Goal: Task Accomplishment & Management: Use online tool/utility

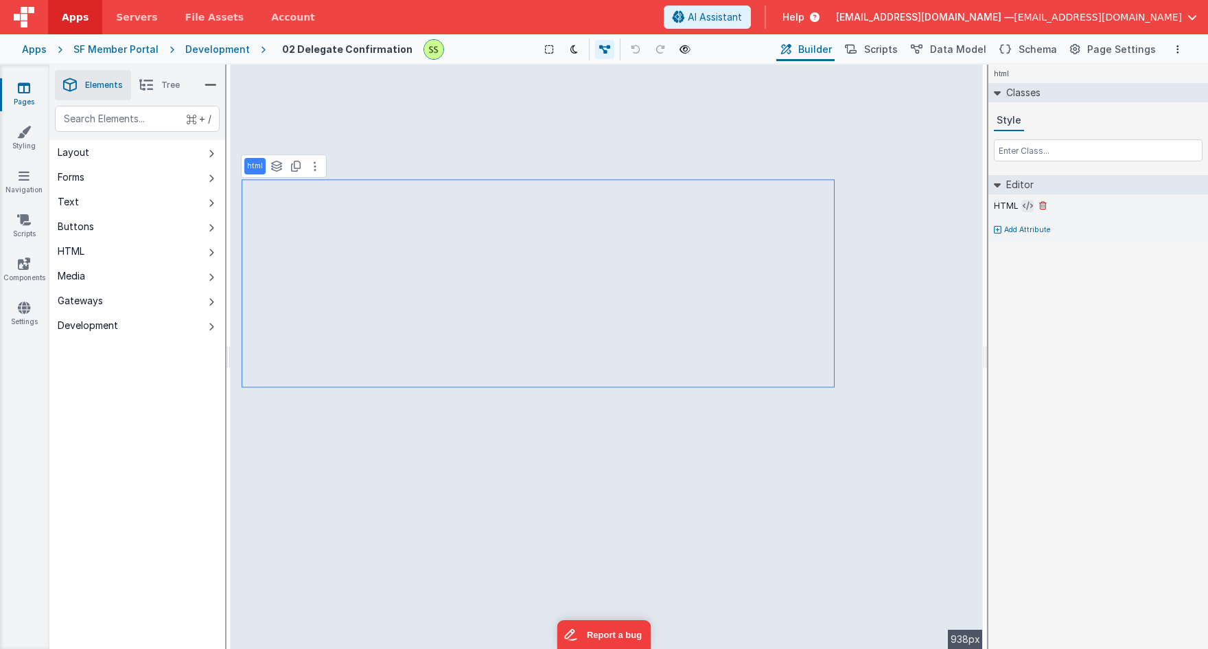
click at [1023, 205] on icon at bounding box center [1028, 205] width 10 height 11
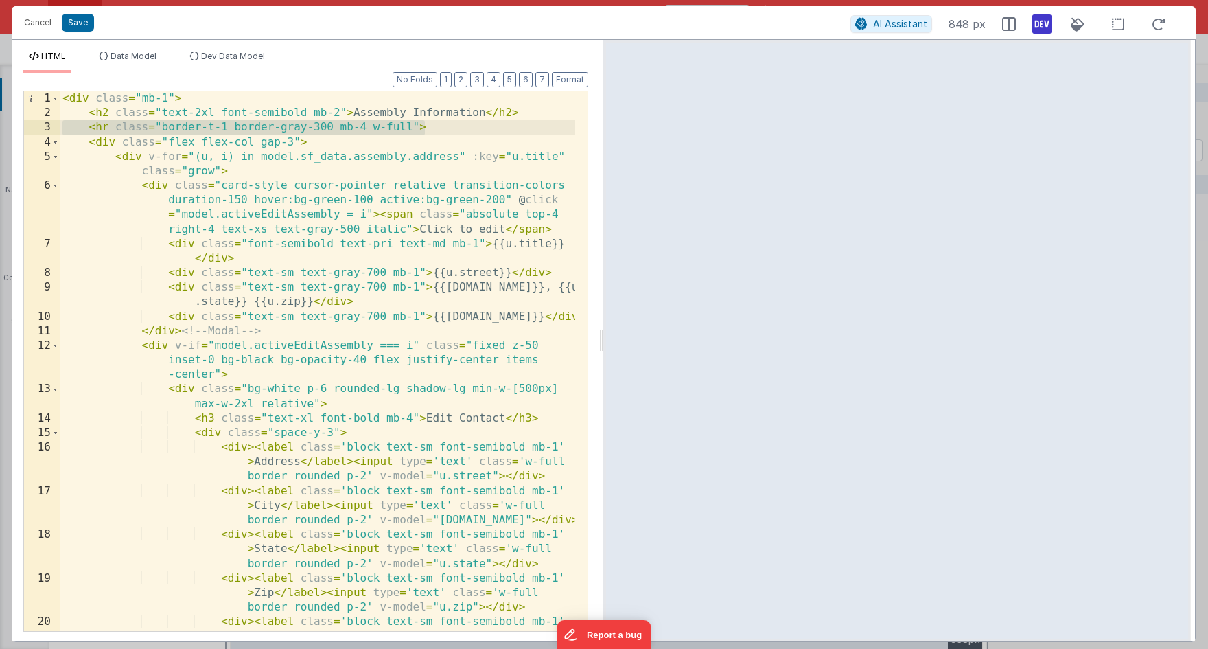
drag, startPoint x: 430, startPoint y: 122, endPoint x: 15, endPoint y: 126, distance: 415.2
click at [15, 126] on div "Format 7 6 5 4 3 2 1 No Folds 1 2 3 4 5 6 7 8 9 10 11 12 13 14 15 16 17 18 19 2…" at bounding box center [305, 357] width 587 height 568
click at [37, 19] on button "Cancel" at bounding box center [37, 22] width 41 height 19
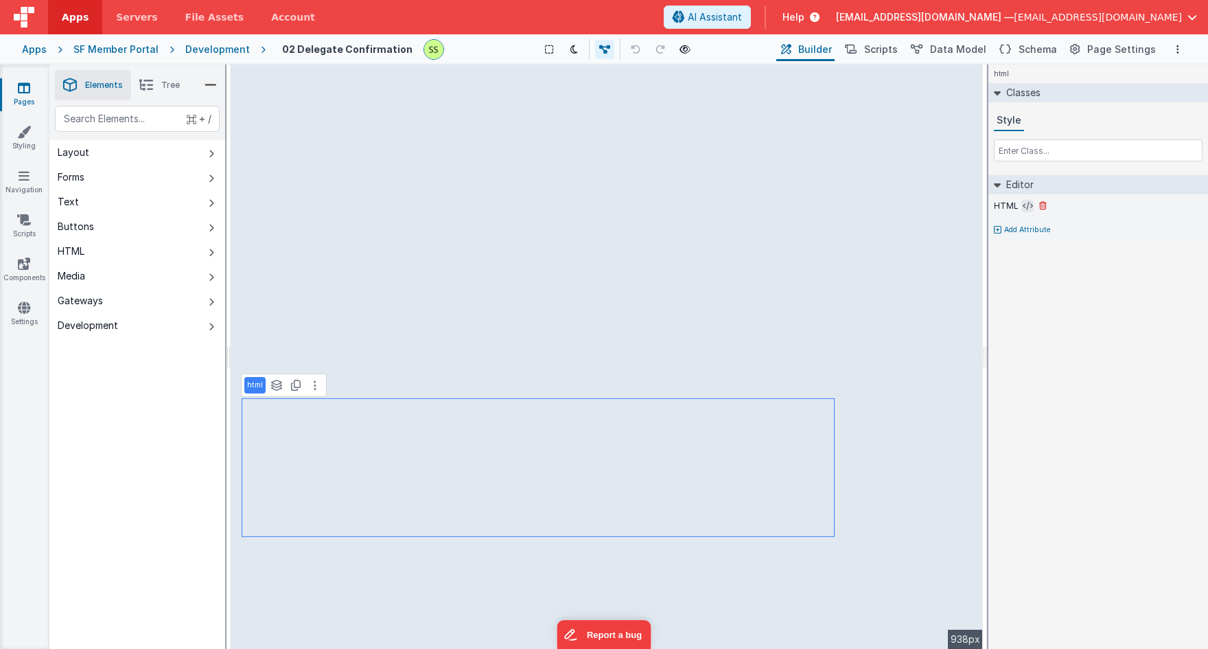
click at [1024, 204] on icon at bounding box center [1028, 205] width 10 height 11
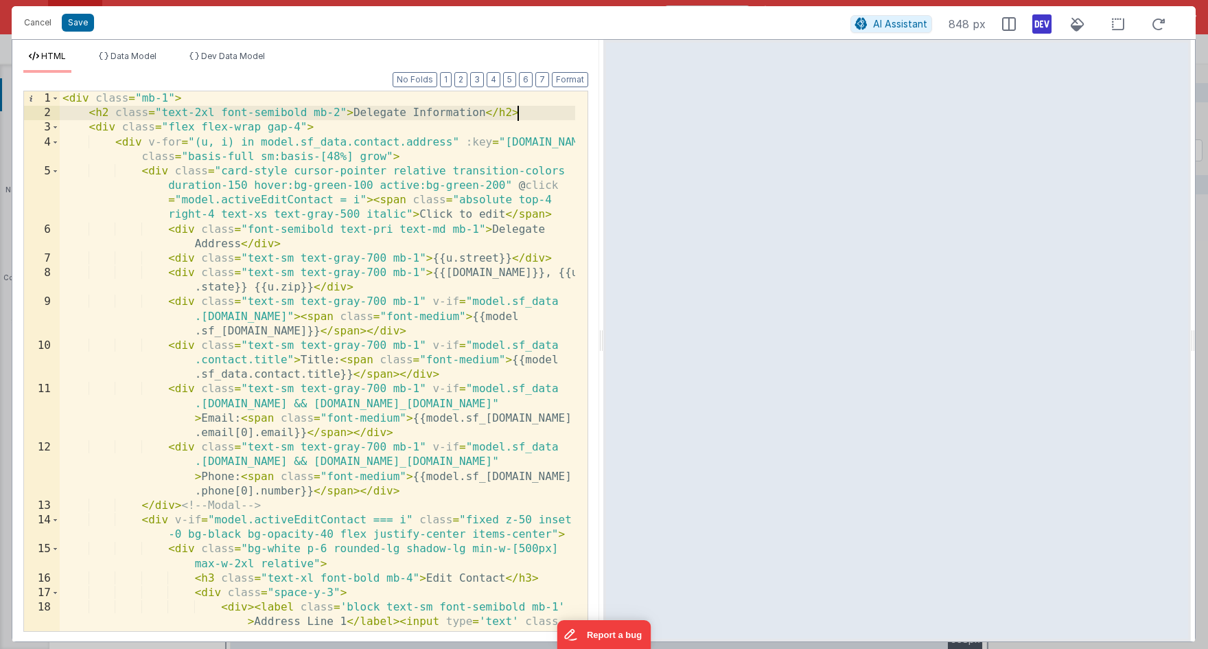
click at [541, 113] on div "< div class = "mb-1" > < h2 class = "text-2xl font-semibold mb-2" > Delegate In…" at bounding box center [317, 397] width 515 height 612
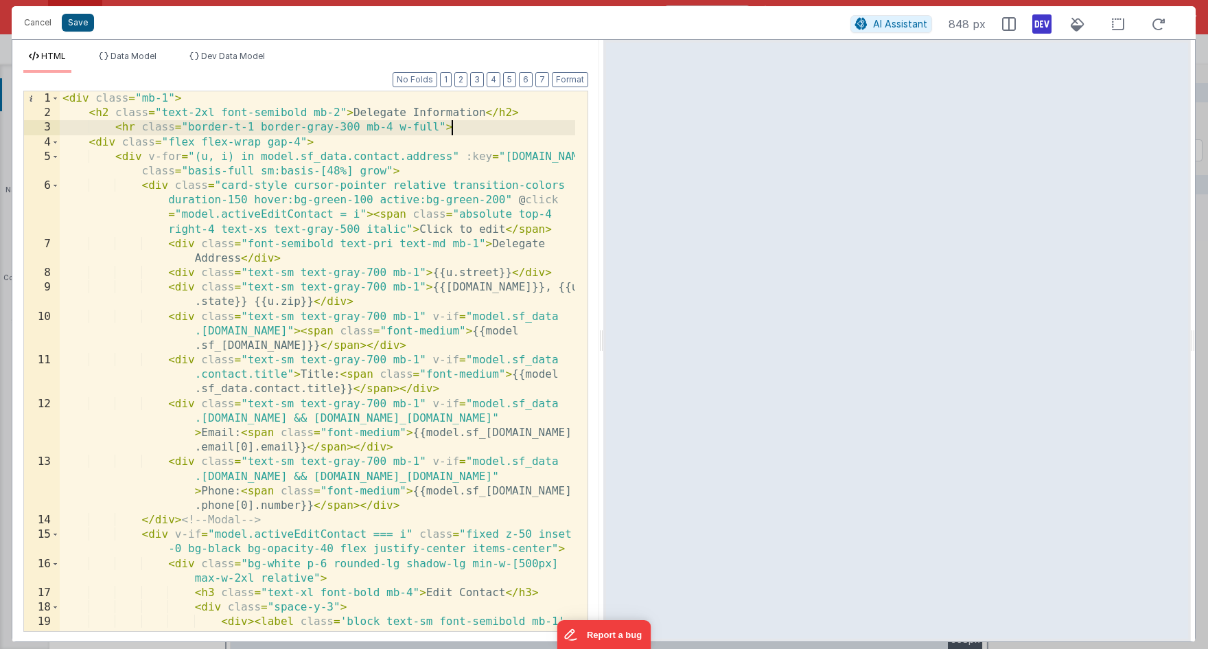
click at [74, 21] on button "Save" at bounding box center [78, 23] width 32 height 18
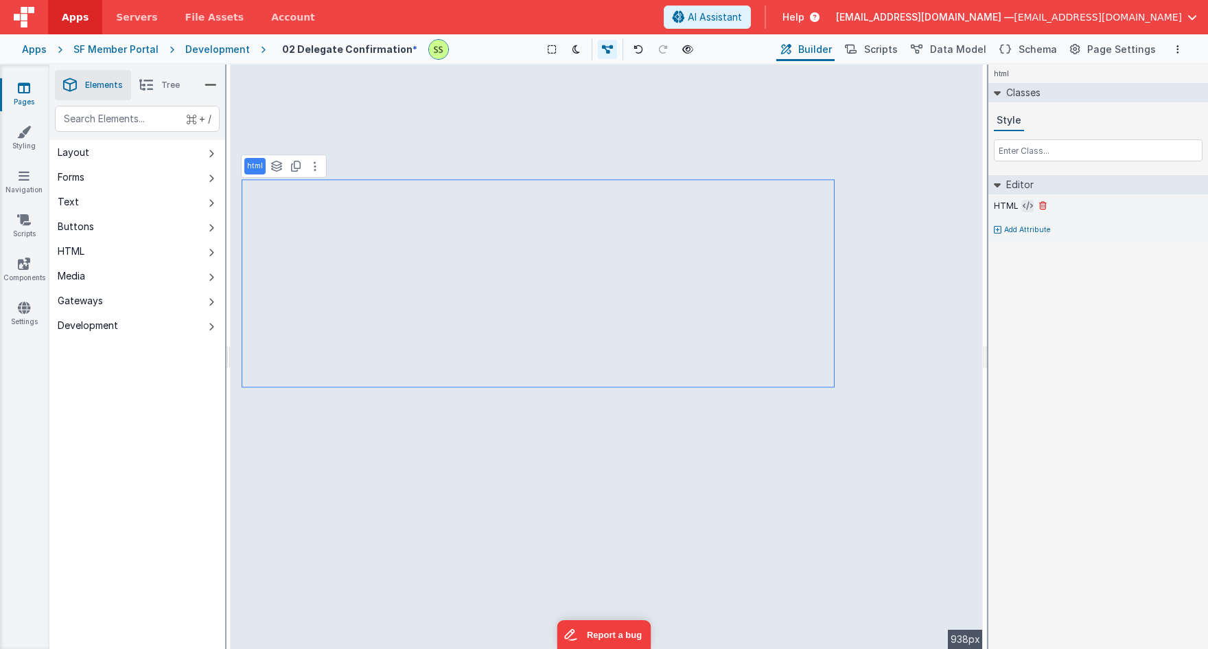
click at [1023, 204] on icon at bounding box center [1028, 205] width 10 height 11
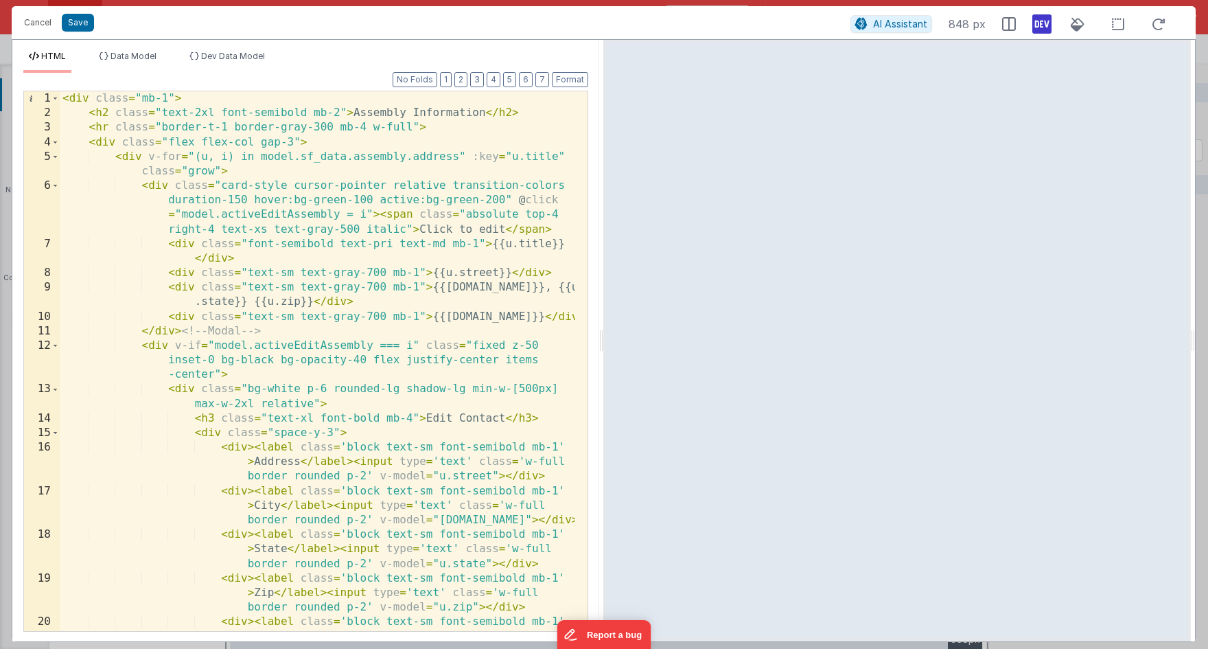
click at [174, 111] on div "< div class = "mb-1" > < h2 class = "text-2xl font-semibold mb-2" > Assembly In…" at bounding box center [317, 390] width 515 height 598
drag, startPoint x: 174, startPoint y: 111, endPoint x: 340, endPoint y: 115, distance: 165.4
click at [340, 115] on div "< div class = "mb-1" > < h2 class = "text-2xl font-semibold mb-2" > Assembly In…" at bounding box center [317, 390] width 515 height 598
click at [39, 24] on button "Cancel" at bounding box center [37, 22] width 41 height 19
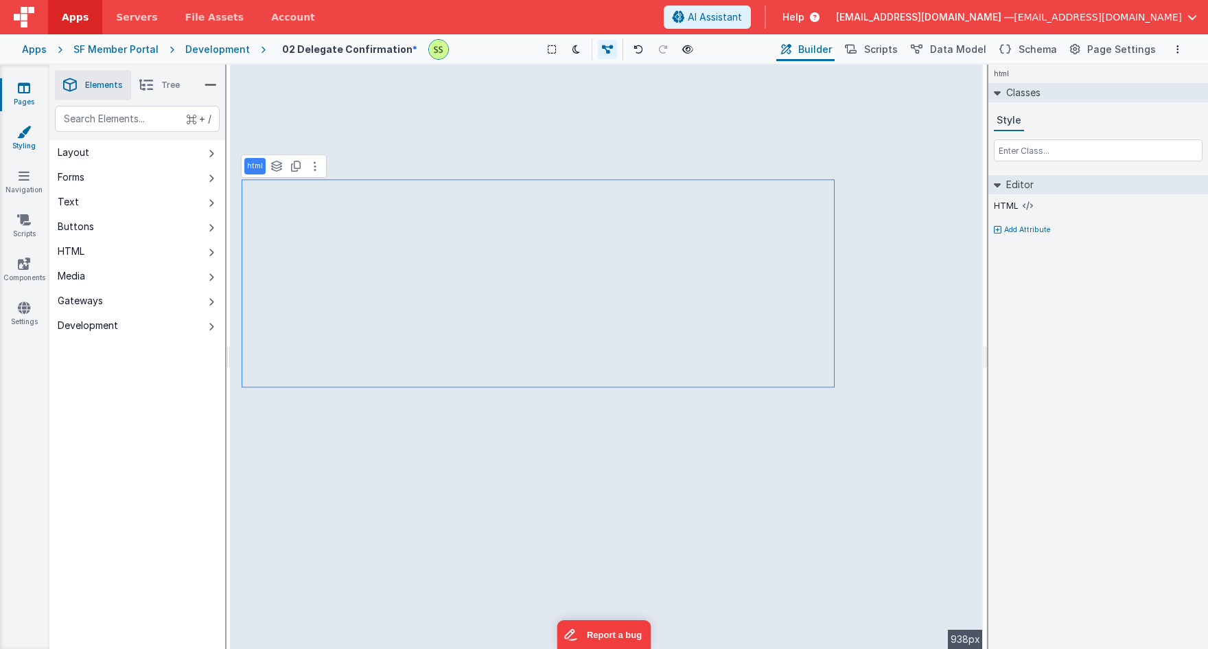
click at [28, 135] on icon at bounding box center [24, 132] width 14 height 14
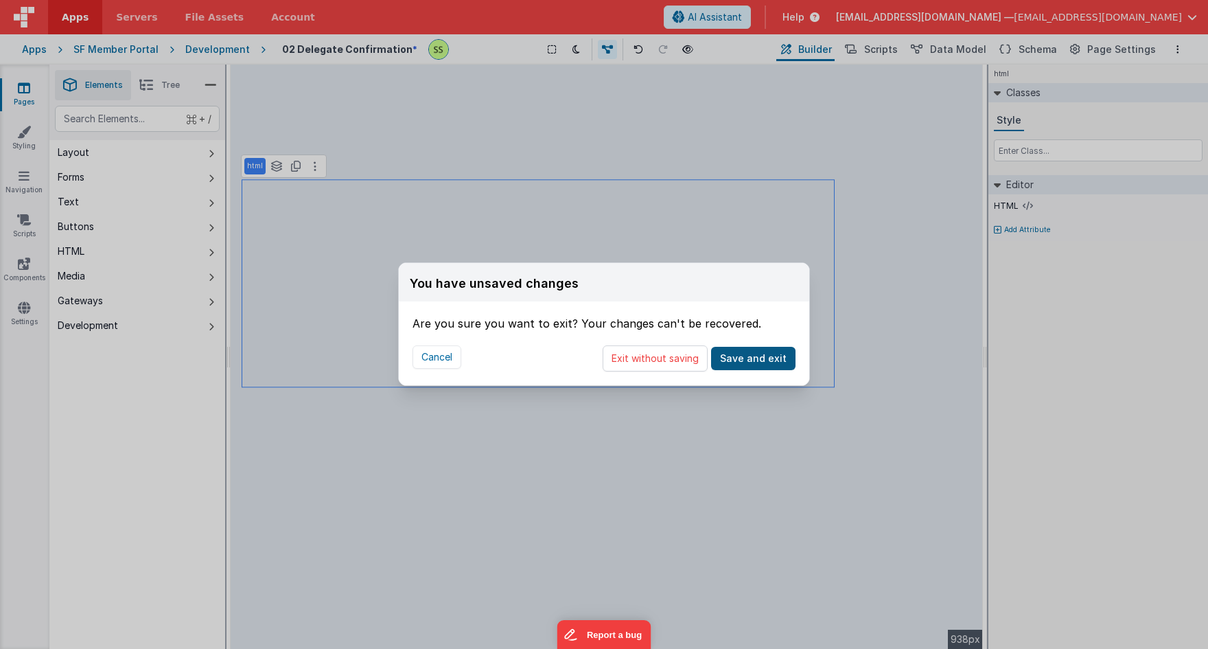
click at [770, 353] on button "Save and exit" at bounding box center [753, 358] width 84 height 23
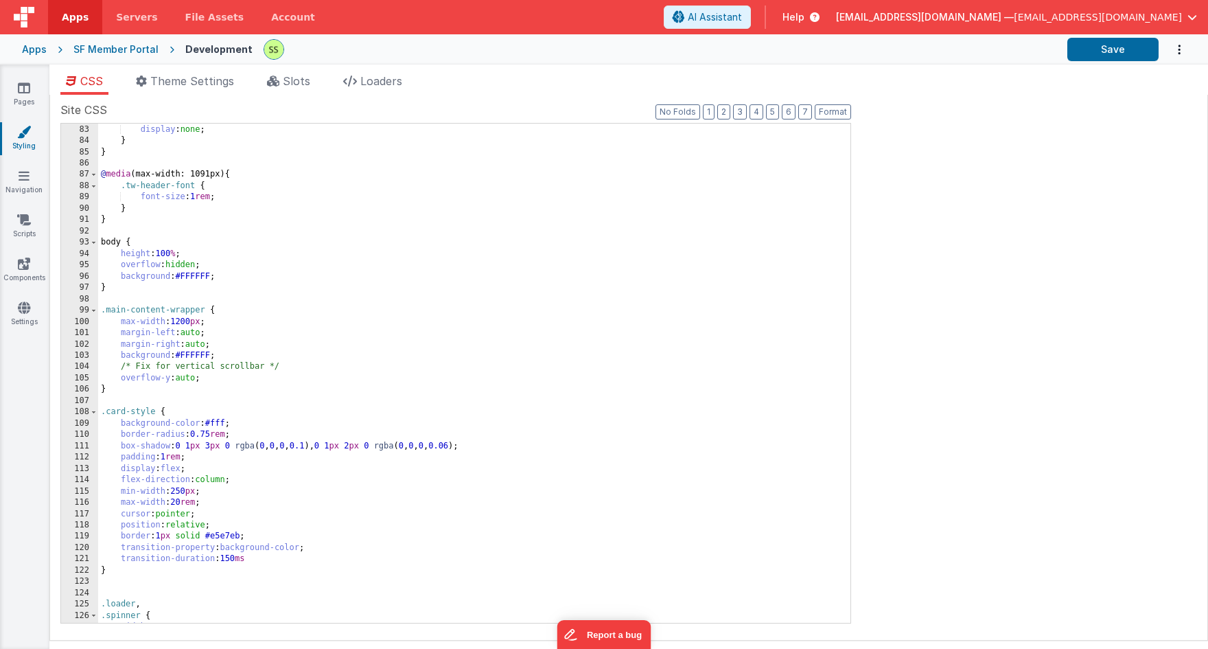
scroll to position [920, 0]
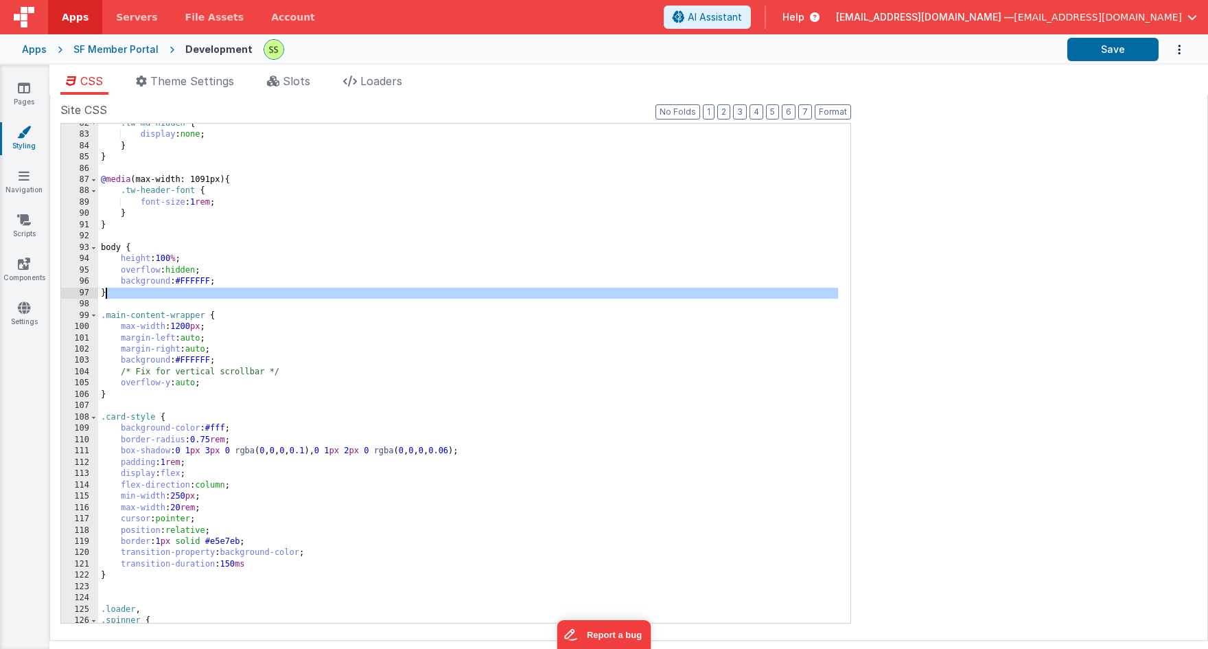
click at [159, 299] on div ".tw-md-hidden { display : none ; } } @ media (max-width: 1091px) { .tw-header-f…" at bounding box center [468, 379] width 740 height 522
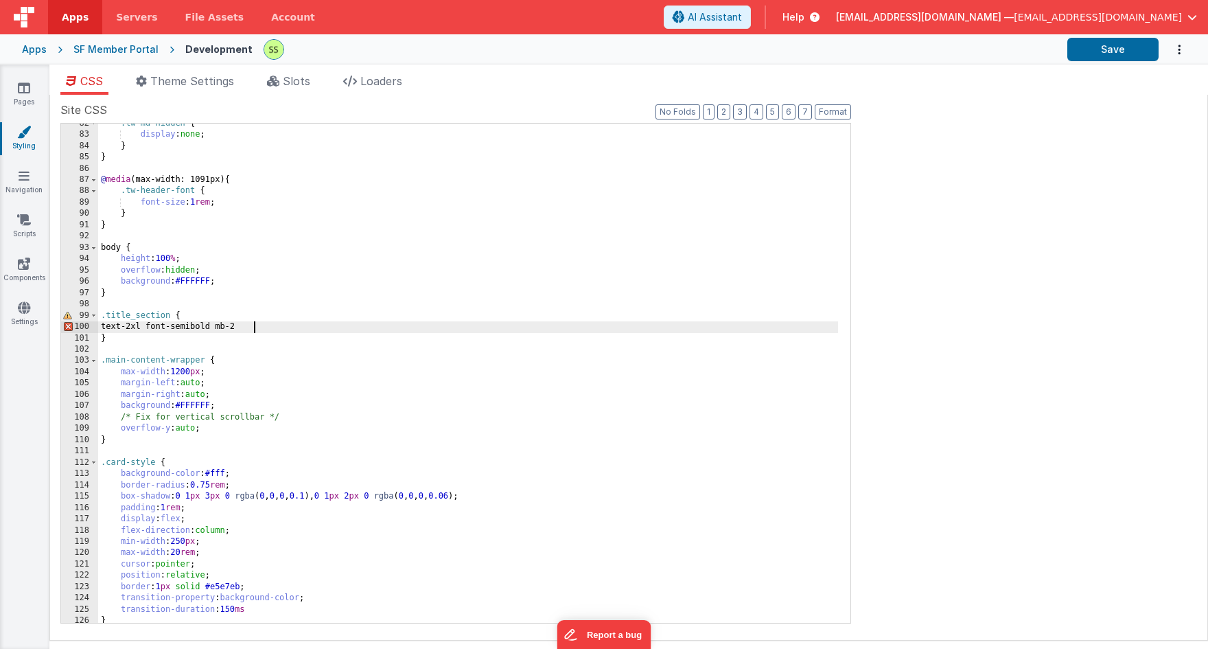
click at [144, 326] on div ".tw-md-hidden { display : none ; } } @ media (max-width: 1091px) { .tw-header-f…" at bounding box center [468, 379] width 740 height 522
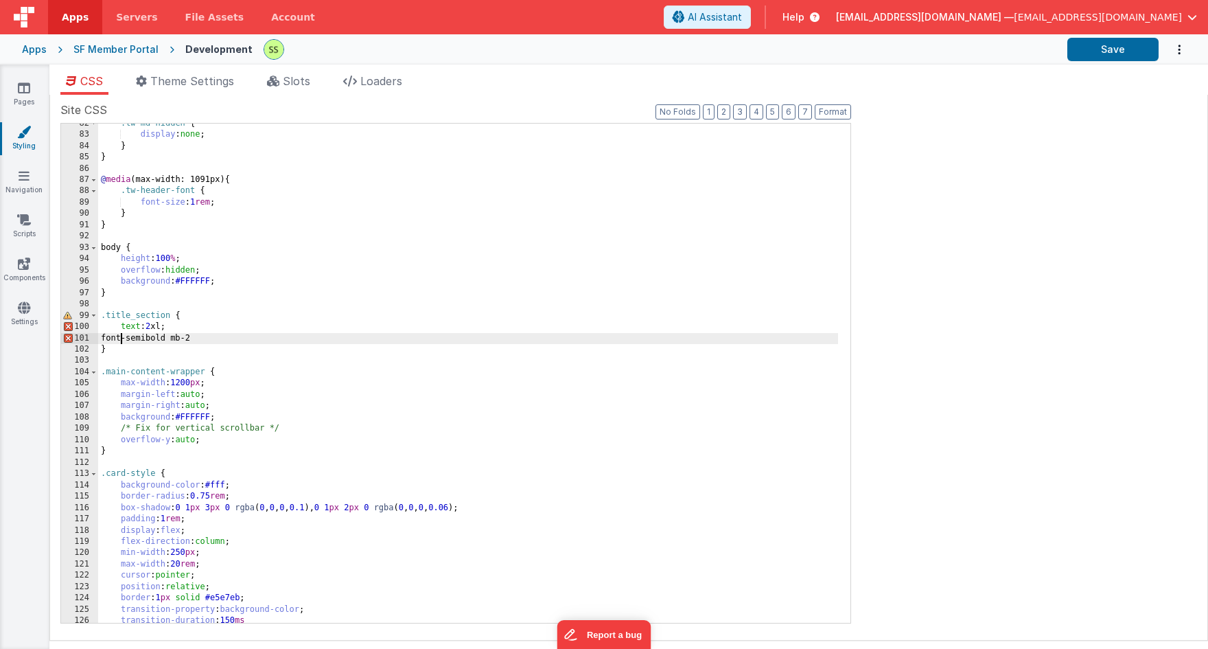
click at [142, 336] on div ".tw-md-hidden { display : none ; } } @ media (max-width: 1091px) { .tw-header-f…" at bounding box center [468, 379] width 740 height 522
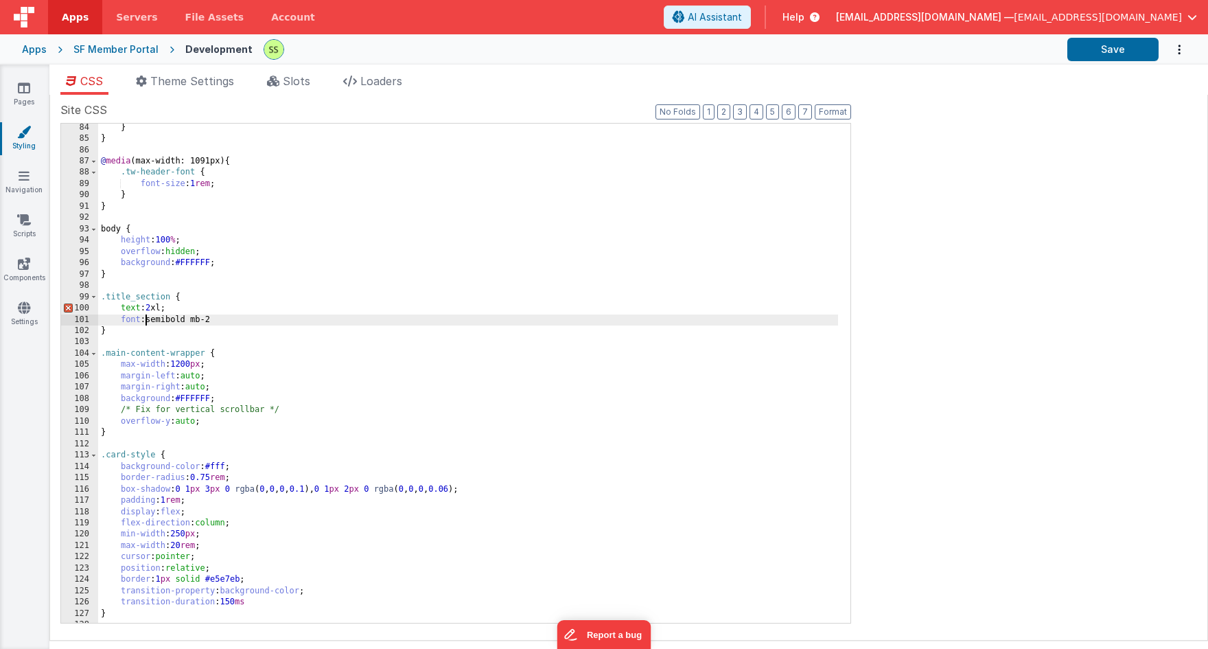
scroll to position [939, 0]
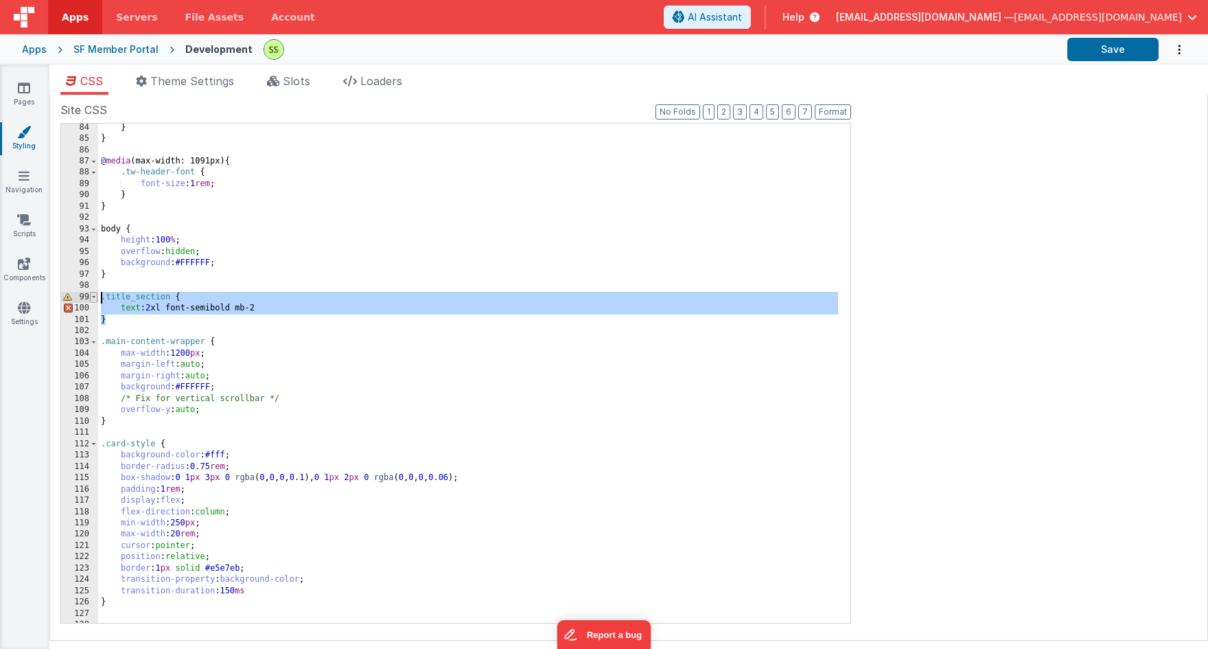
drag, startPoint x: 127, startPoint y: 318, endPoint x: 91, endPoint y: 296, distance: 42.5
click at [90, 296] on div "84 85 86 87 88 89 90 91 92 93 94 95 96 97 98 99 100 101 102 103 104 105 106 107…" at bounding box center [455, 373] width 791 height 500
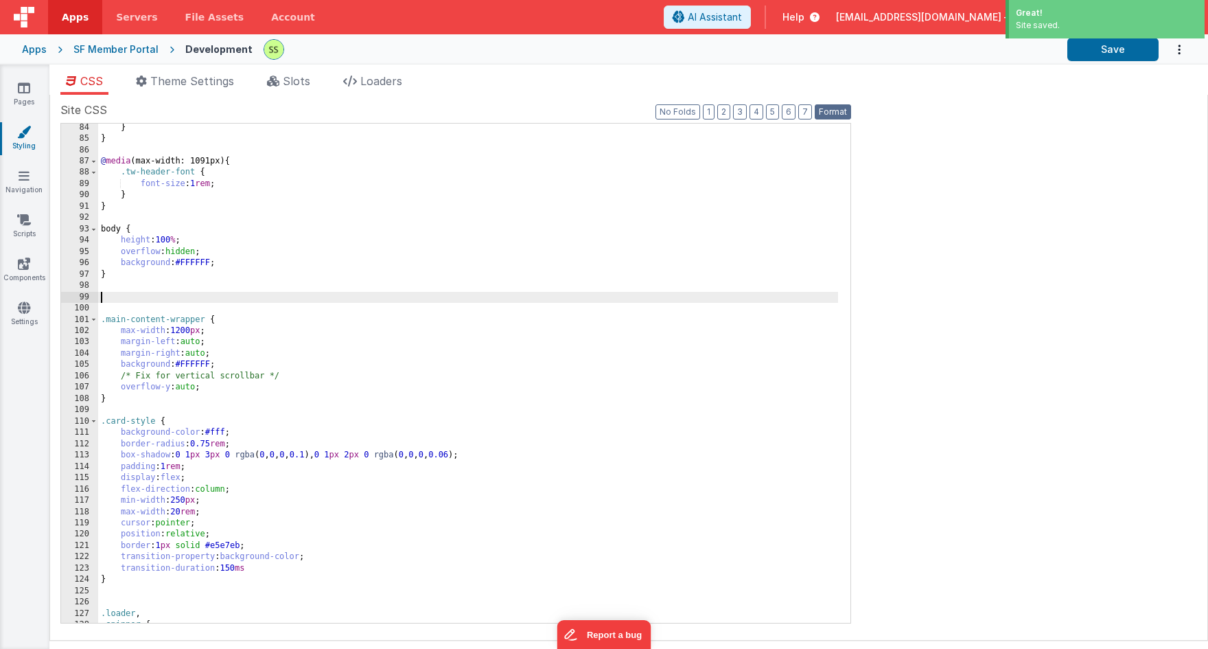
click at [838, 110] on button "Format" at bounding box center [833, 111] width 36 height 15
click at [21, 84] on icon at bounding box center [24, 88] width 12 height 14
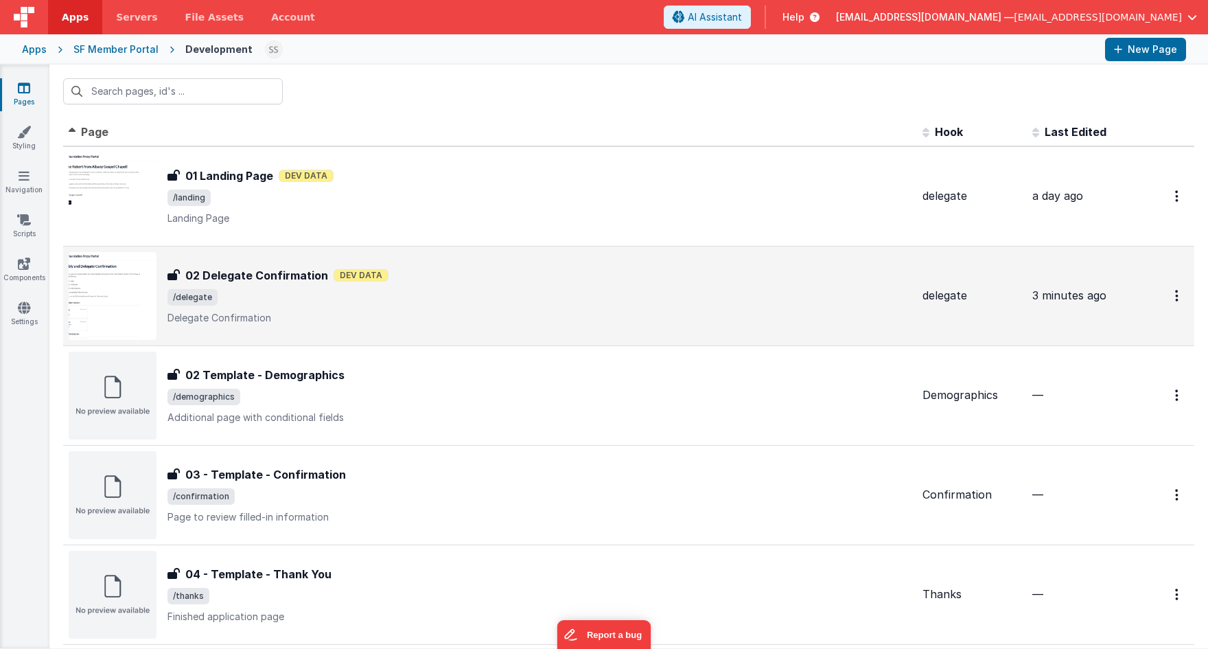
click at [300, 289] on span "/delegate" at bounding box center [539, 297] width 744 height 16
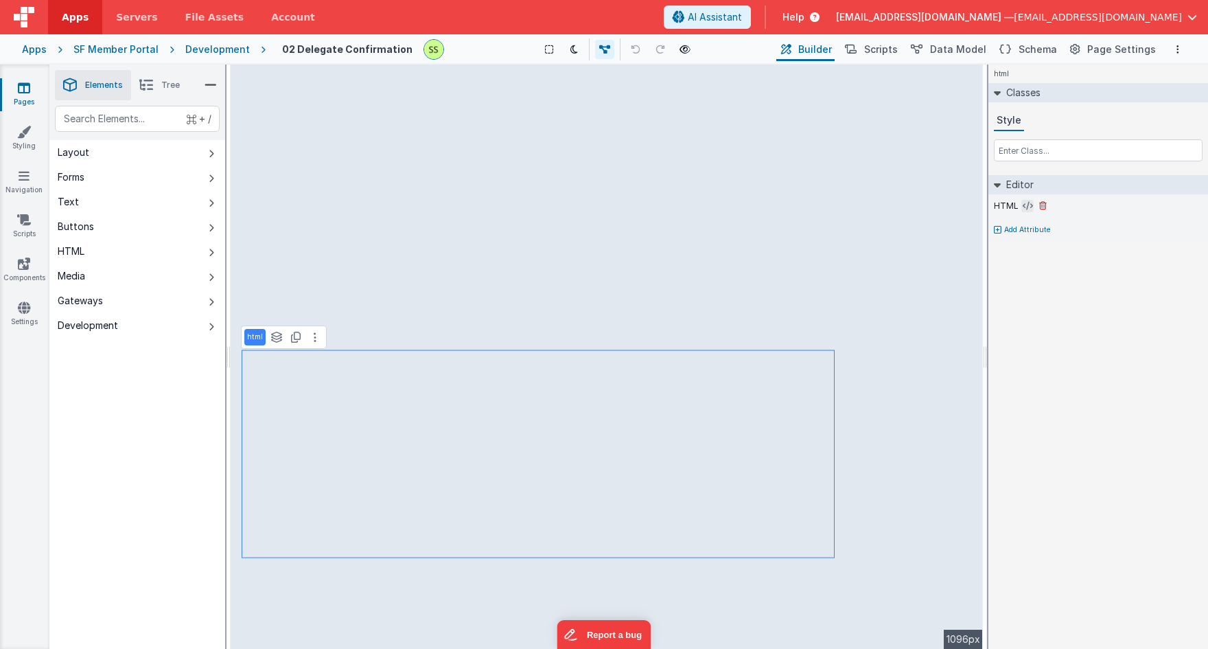
click at [1023, 202] on icon at bounding box center [1028, 205] width 10 height 11
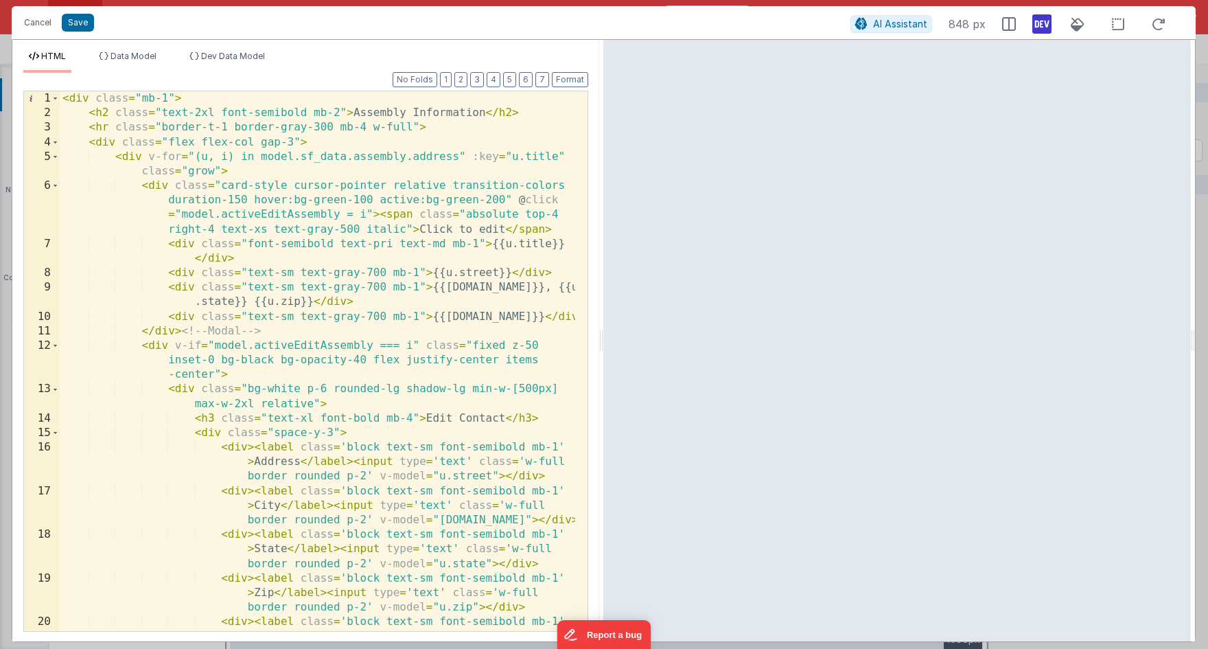
click at [135, 111] on div "< div class = "mb-1" > < h2 class = "text-2xl font-semibold mb-2" > Assembly In…" at bounding box center [317, 390] width 515 height 598
drag, startPoint x: 135, startPoint y: 111, endPoint x: 348, endPoint y: 113, distance: 212.7
click at [348, 113] on div "< div class = "mb-1" > < h2 class = "text-2xl font-semibold mb-2" > Assembly In…" at bounding box center [317, 390] width 515 height 598
click at [347, 113] on div "< div class = "mb-1" > < h2 class = "text-2xl font-semibold mb-2" > Assembly In…" at bounding box center [317, 390] width 515 height 598
click at [191, 122] on div "< div class = "mb-1" > < h2 class = "text-2xl font-semibold mb-2" > Assembly In…" at bounding box center [317, 390] width 515 height 598
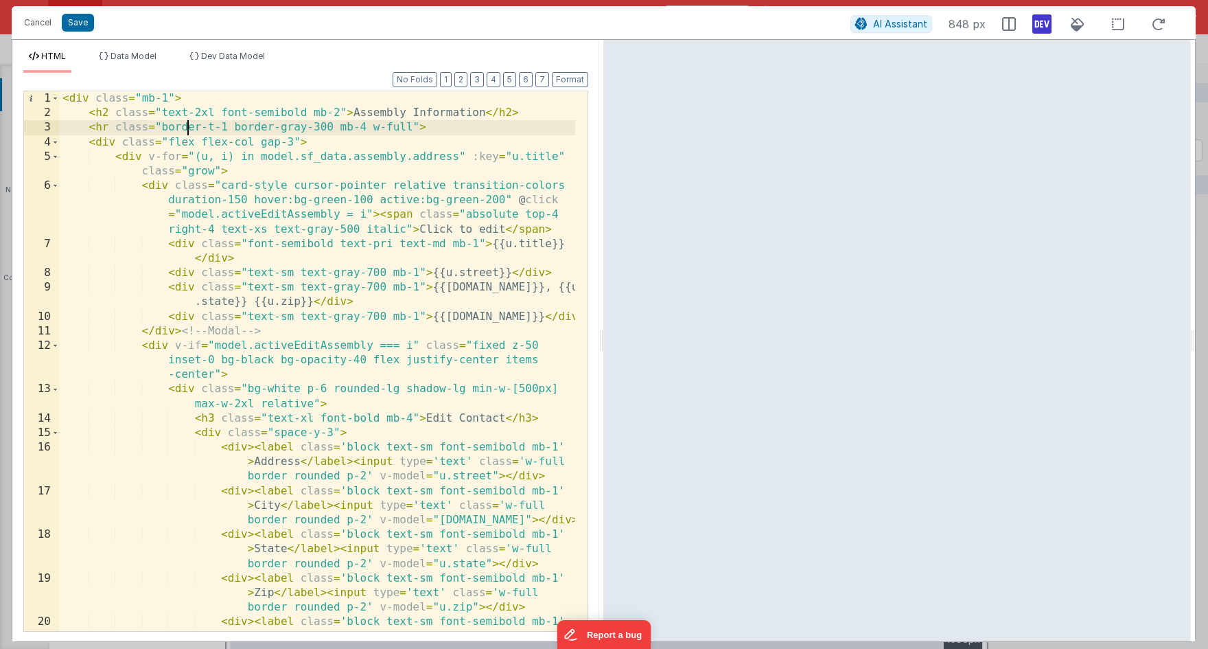
click at [161, 113] on div "< div class = "mb-1" > < h2 class = "text-2xl font-semibold mb-2" > Assembly In…" at bounding box center [317, 390] width 515 height 598
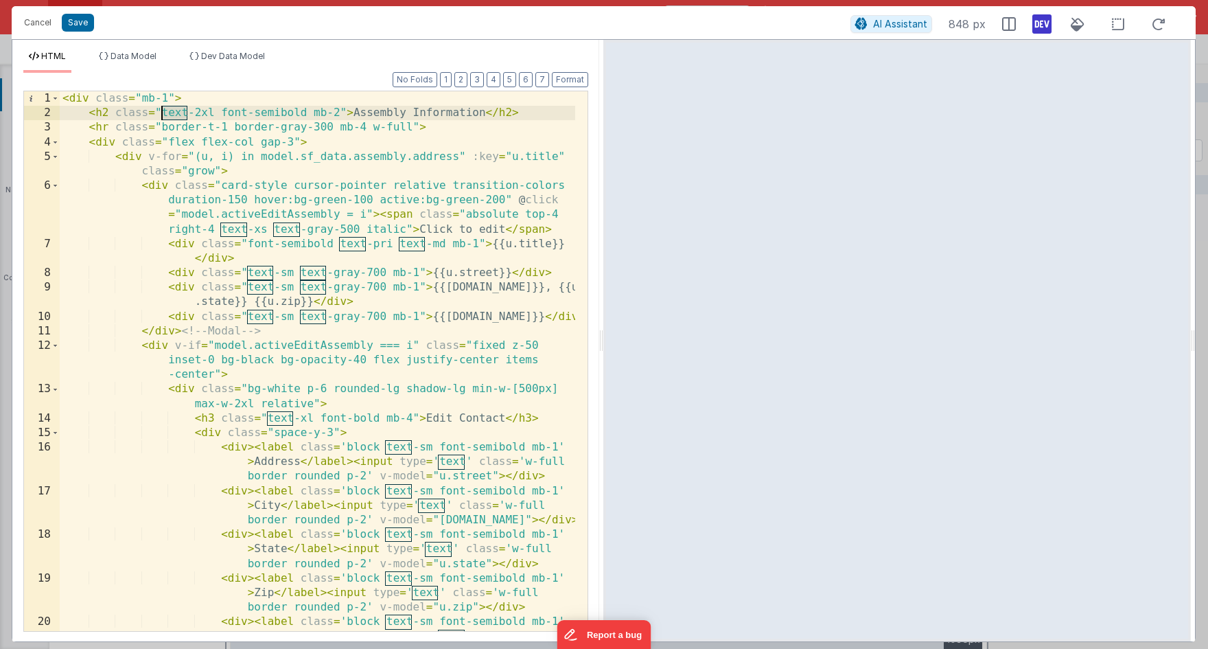
click at [163, 113] on div "< div class = "mb-1" > < h2 class = "text-2xl font-semibold mb-2" > Assembly In…" at bounding box center [317, 390] width 515 height 598
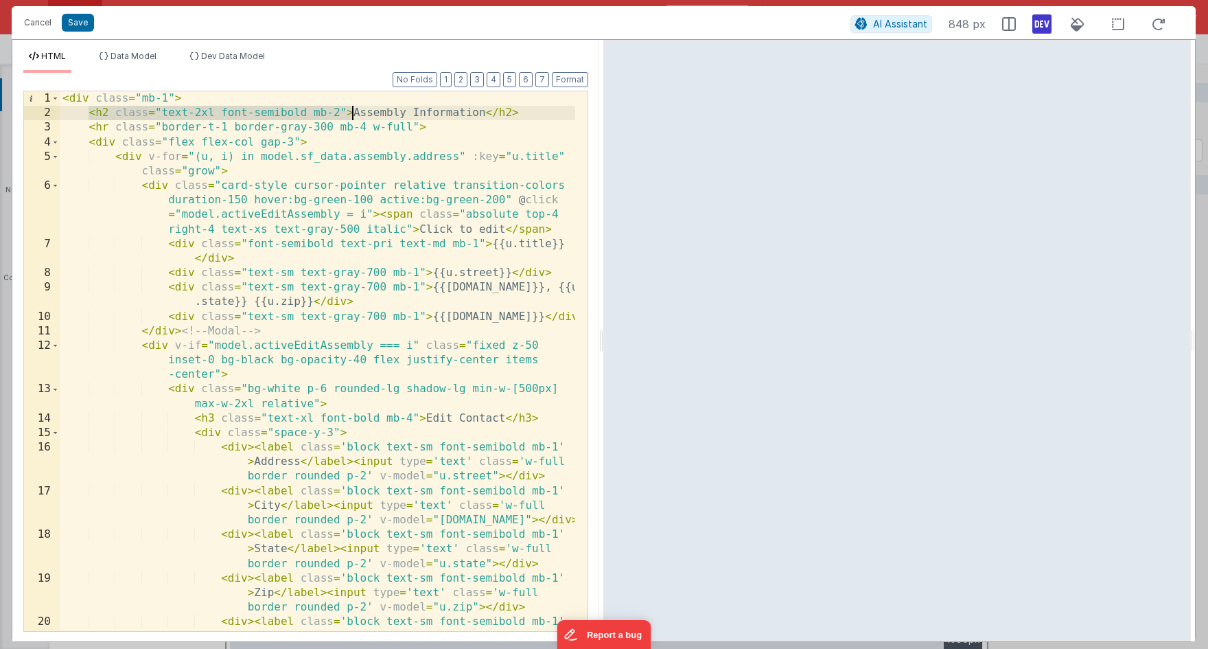
drag, startPoint x: 95, startPoint y: 113, endPoint x: 349, endPoint y: 113, distance: 253.2
click at [349, 113] on div "< div class = "mb-1" > < h2 class = "text-2xl font-semibold mb-2" > Assembly In…" at bounding box center [317, 390] width 515 height 598
click at [904, 21] on span "AI Assistant" at bounding box center [900, 24] width 54 height 12
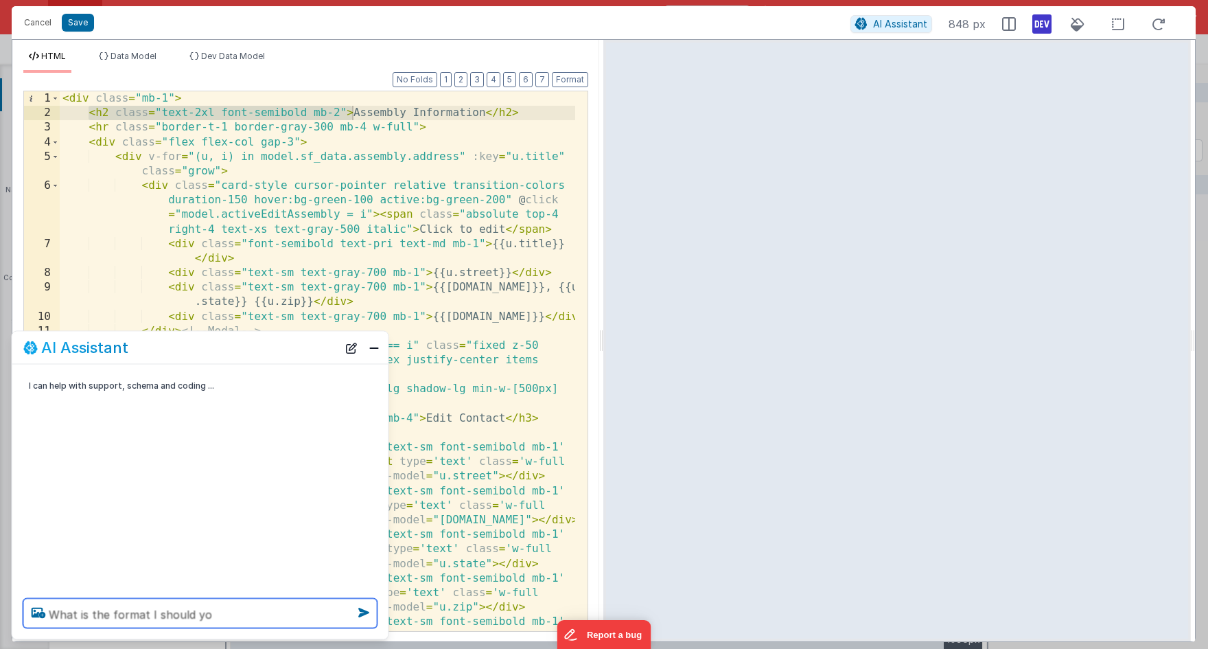
click at [111, 589] on textarea "What is the format I should yo" at bounding box center [200, 613] width 354 height 30
click at [189, 589] on textarea "What is format I should yo" at bounding box center [200, 613] width 354 height 30
paste textarea "<h2 class="text-2xl font-semibold mb-2">"
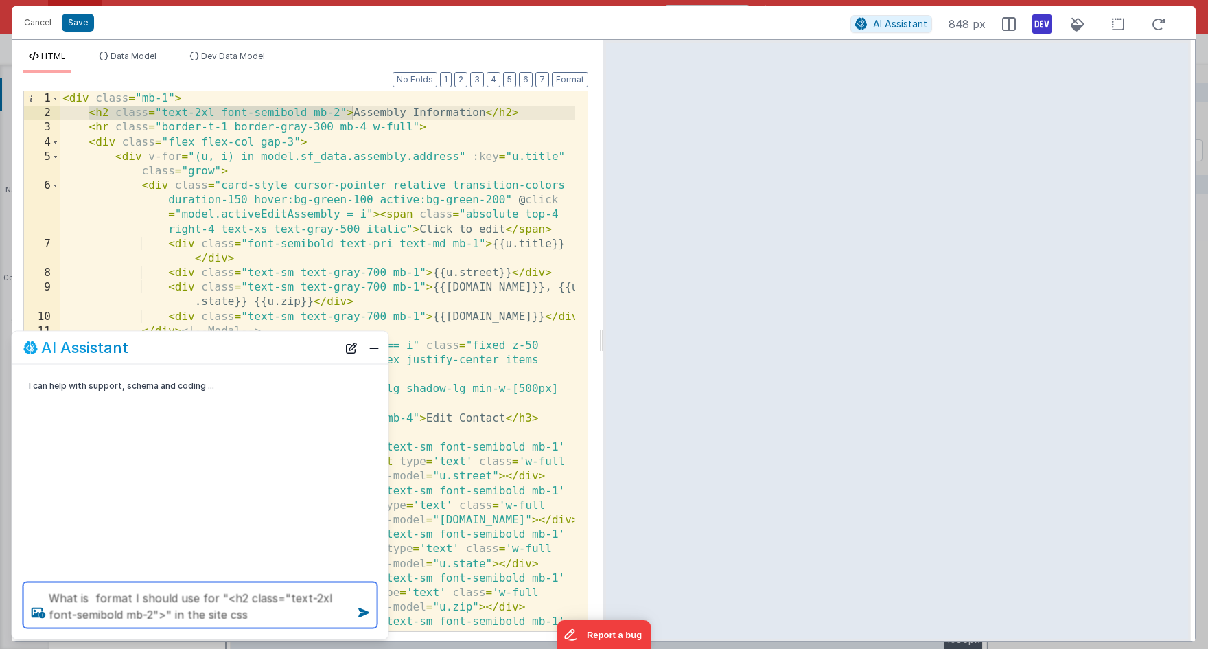
type textarea "What is format I should use for "<h2 class="text-2xl font-semibold mb-2">" in t…"
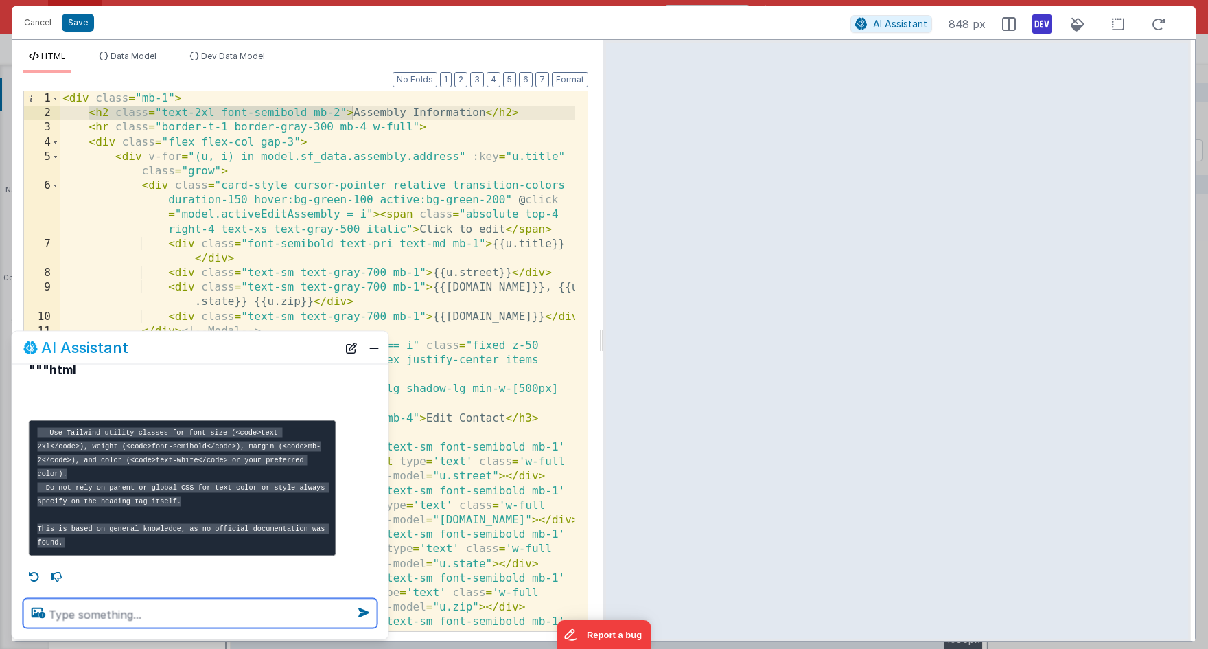
scroll to position [264, 0]
click at [378, 351] on button "Close" at bounding box center [374, 347] width 18 height 19
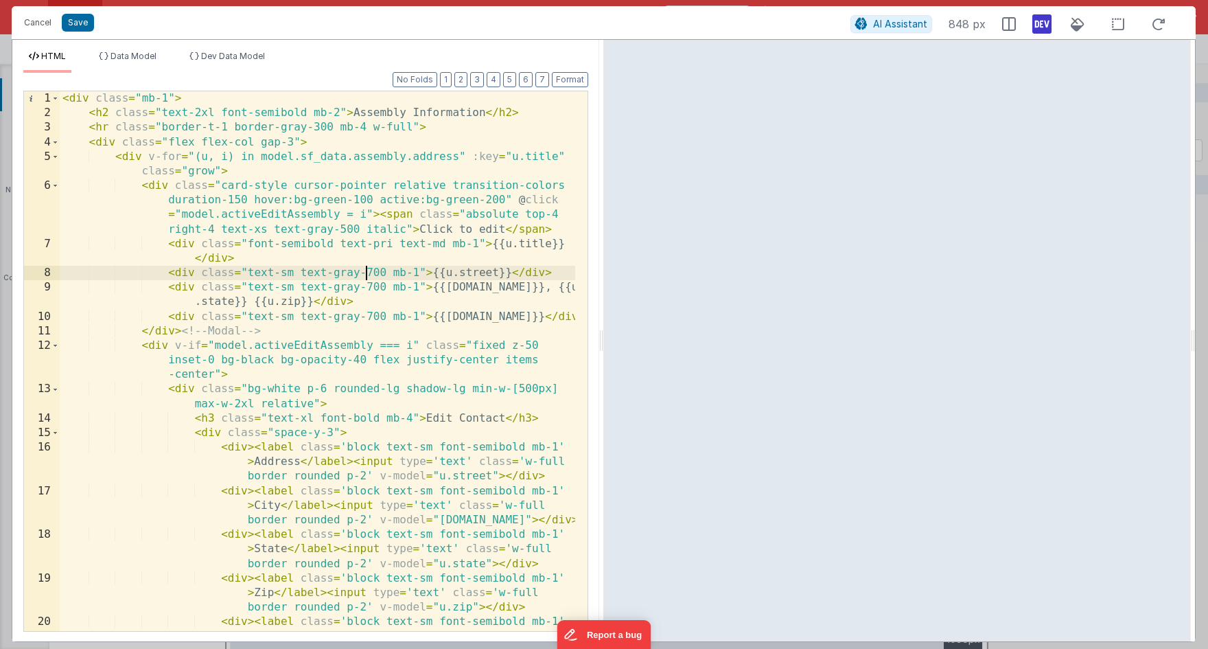
click at [368, 267] on div "< div class = "mb-1" > < h2 class = "text-2xl font-semibold mb-2" > Assembly In…" at bounding box center [317, 390] width 515 height 598
click at [81, 20] on button "Save" at bounding box center [78, 23] width 32 height 18
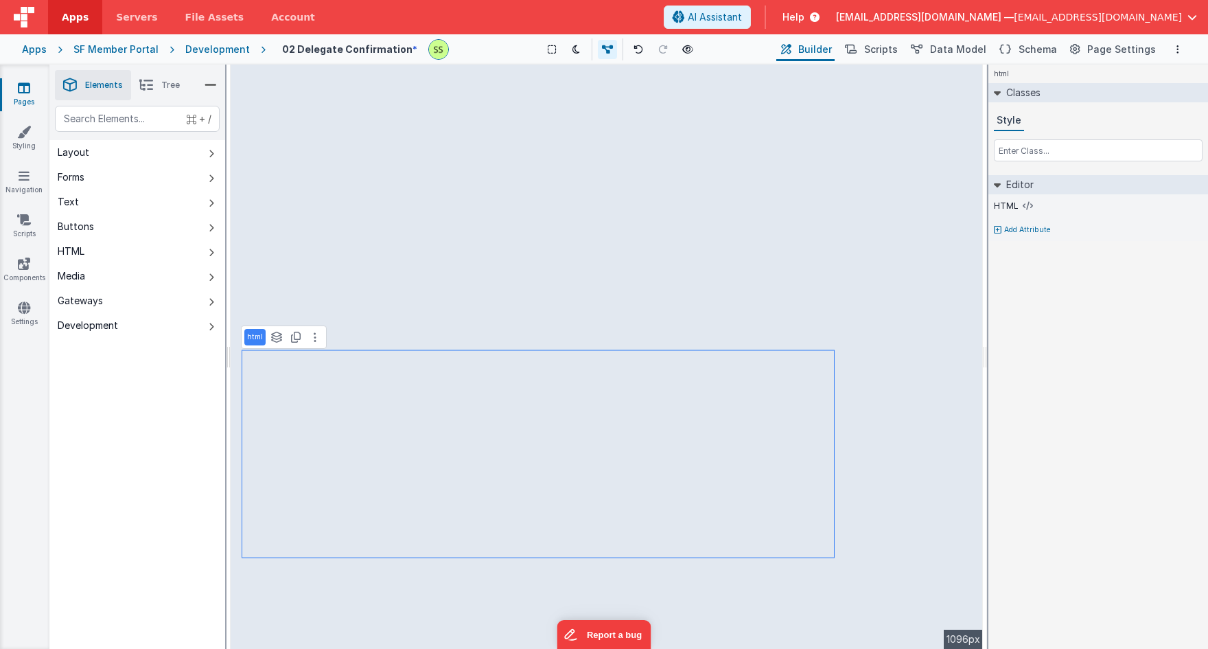
click at [804, 13] on span "Help" at bounding box center [793, 17] width 22 height 14
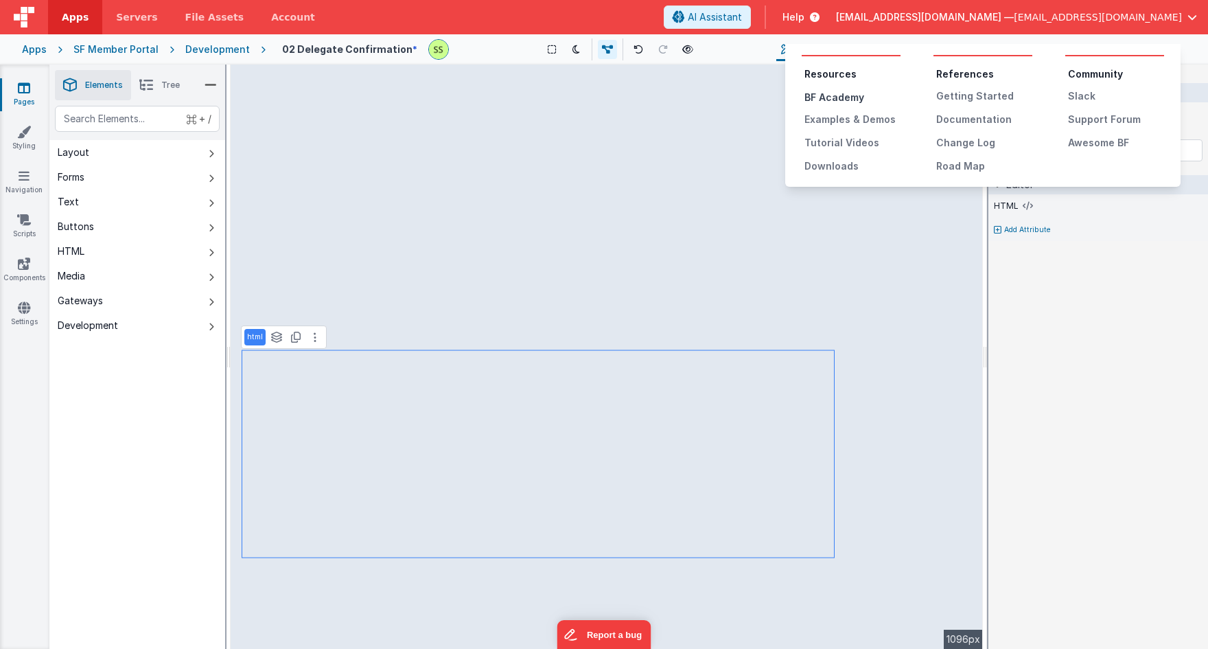
click at [843, 102] on div "BF Academy" at bounding box center [852, 98] width 96 height 14
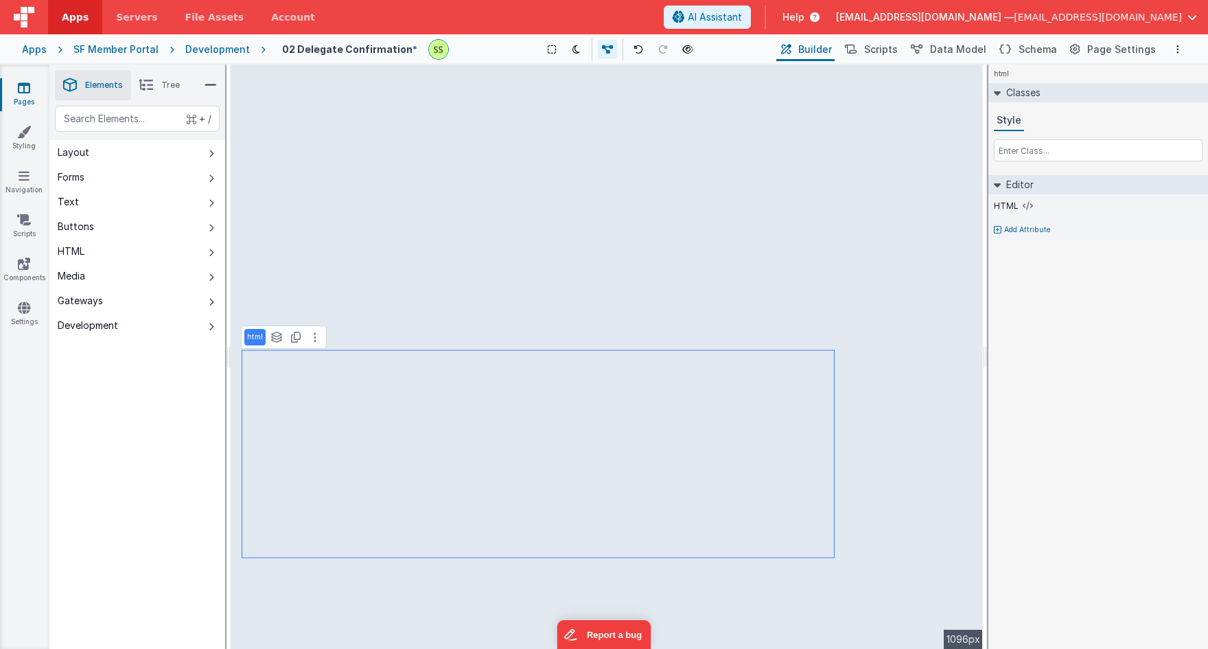
click at [804, 10] on span "Help" at bounding box center [793, 17] width 22 height 14
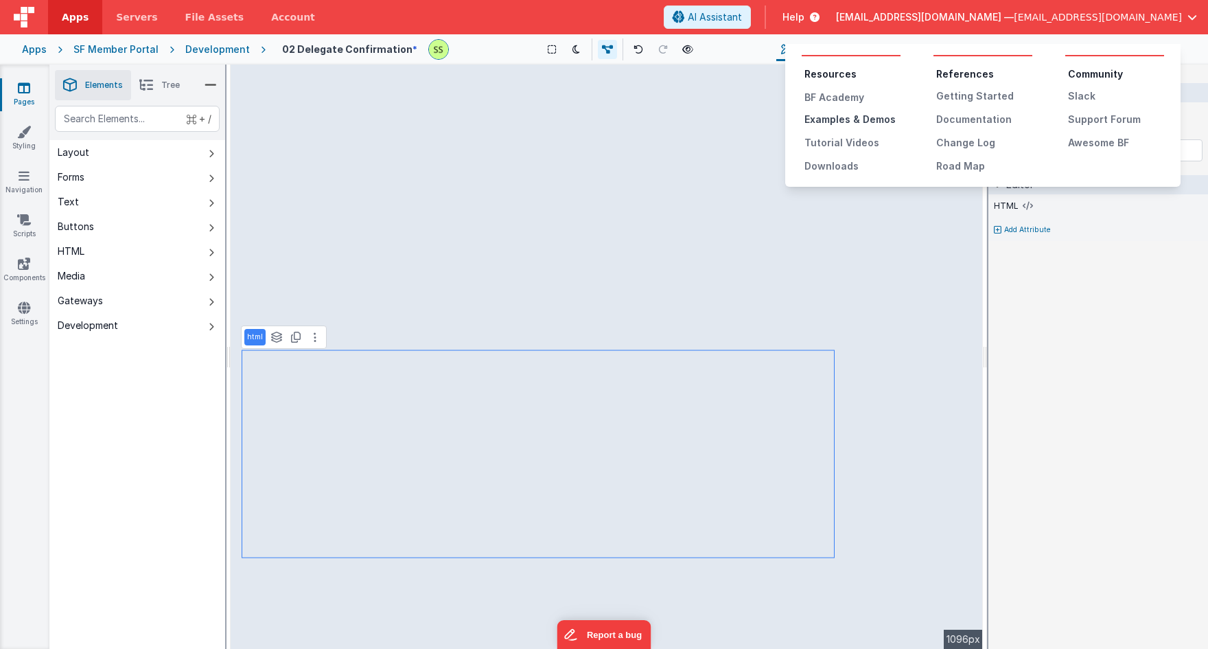
click at [843, 113] on div "Examples & Demos" at bounding box center [852, 120] width 96 height 14
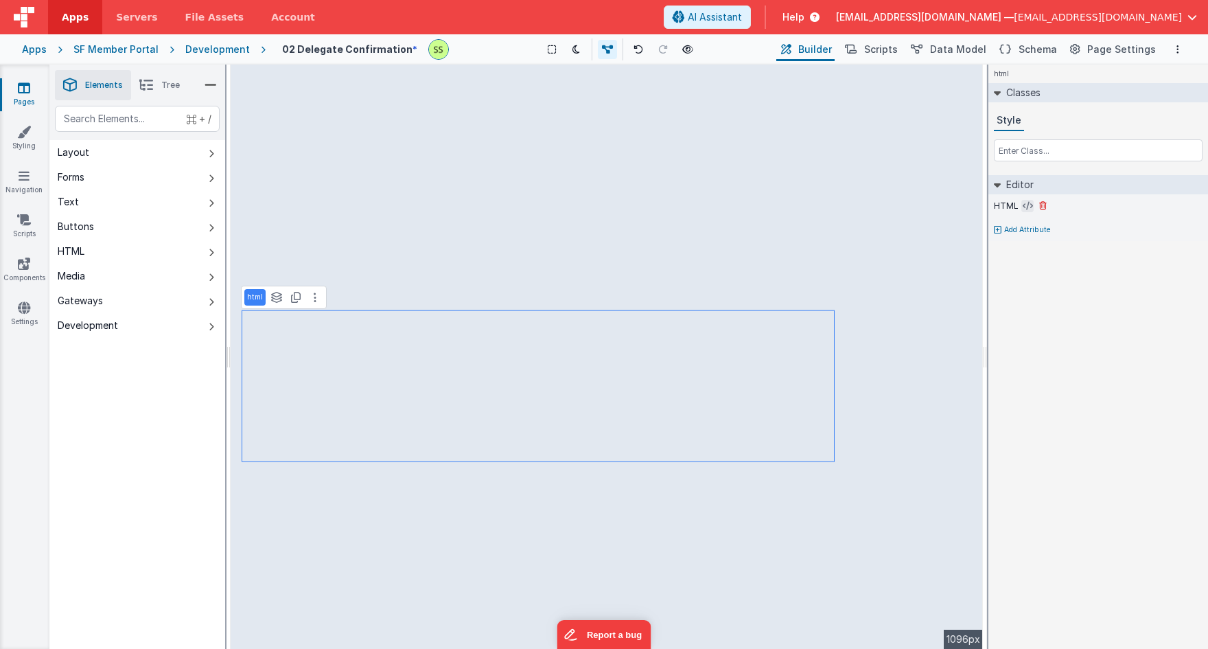
click at [1023, 205] on icon at bounding box center [1028, 205] width 10 height 11
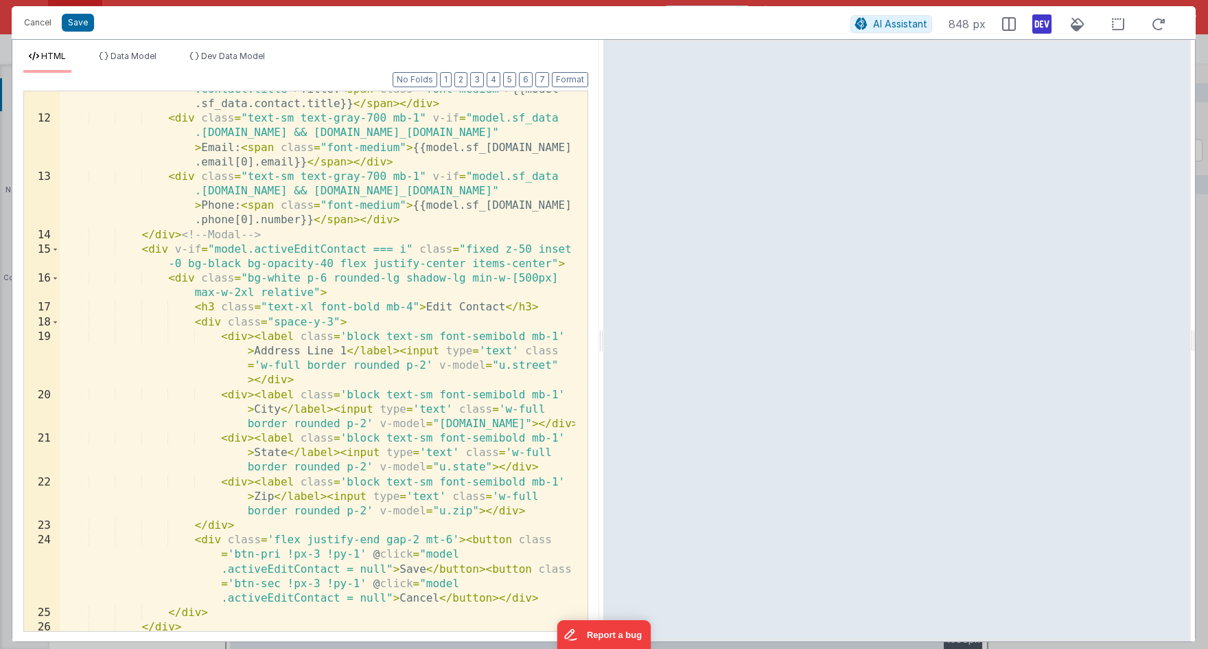
scroll to position [346, 0]
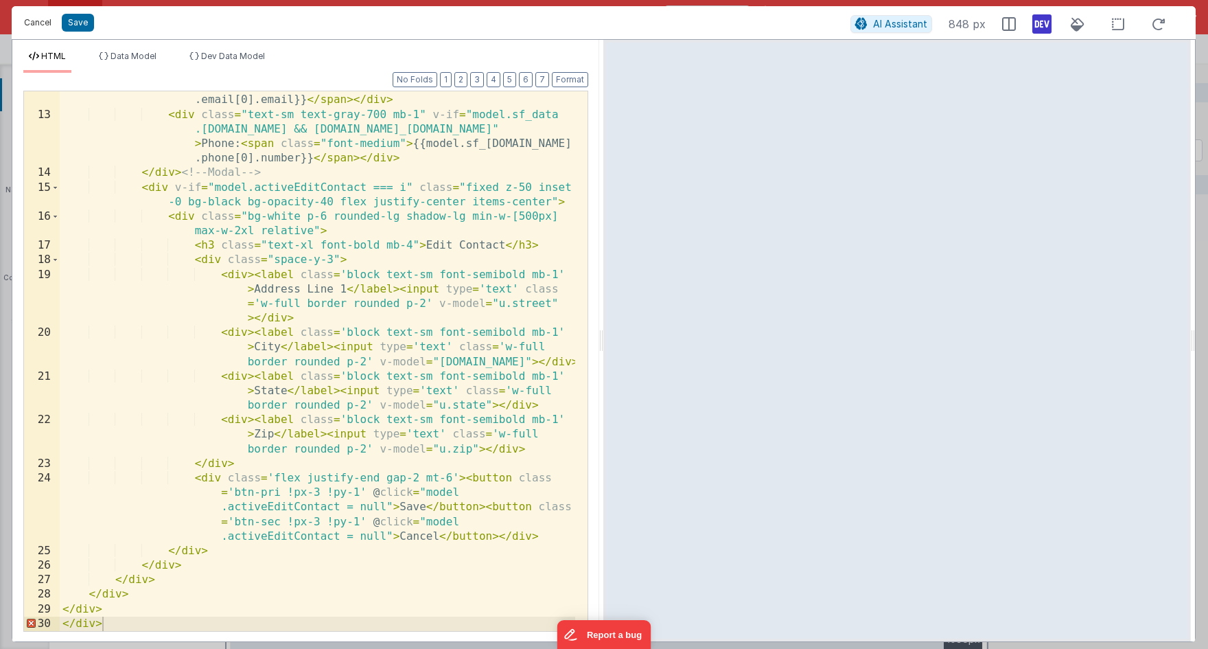
click at [54, 21] on button "Cancel" at bounding box center [37, 22] width 41 height 19
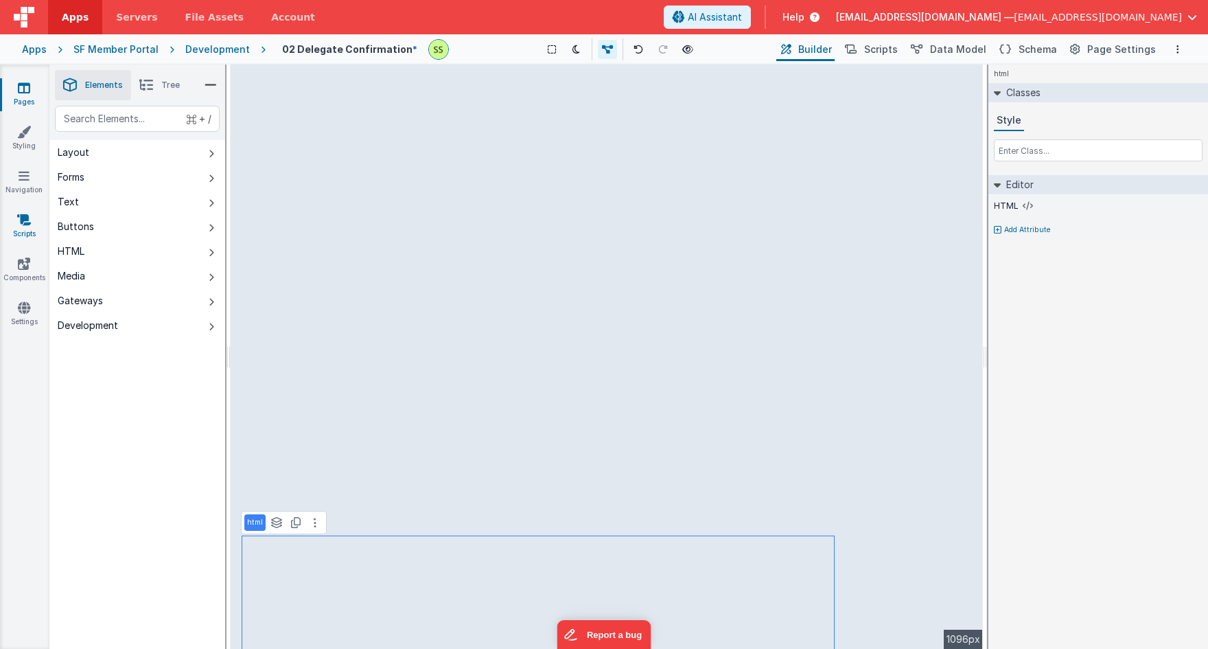
click at [17, 218] on icon at bounding box center [24, 220] width 14 height 14
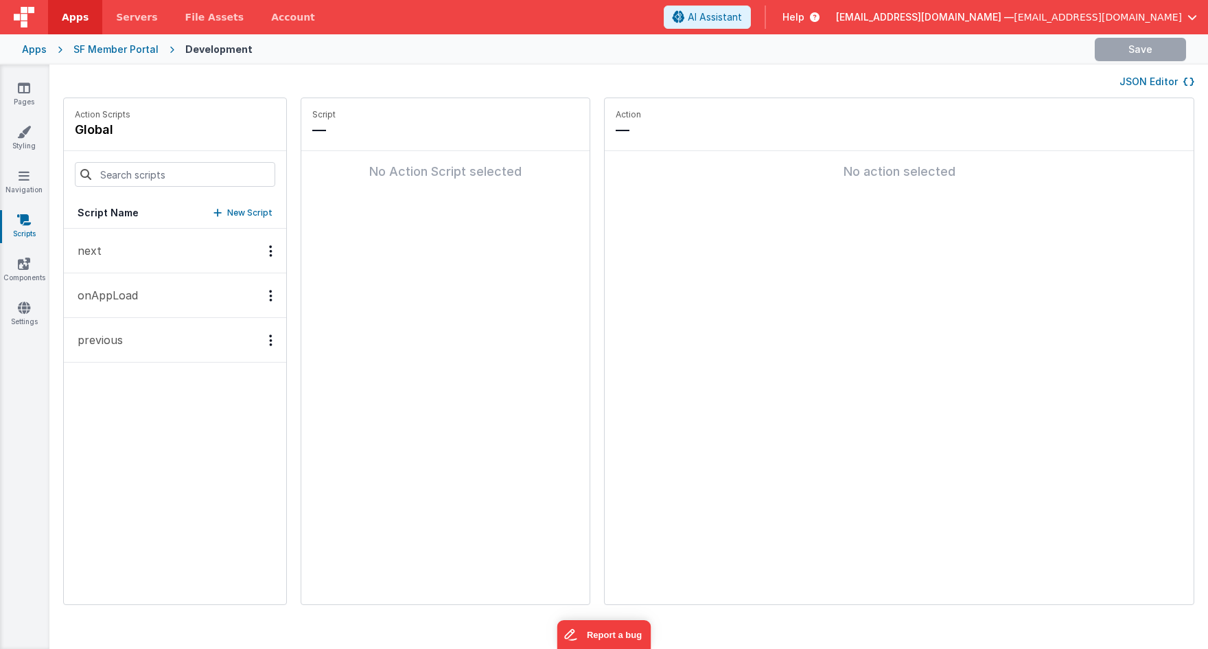
click at [211, 287] on button "onAppLoad" at bounding box center [175, 295] width 222 height 45
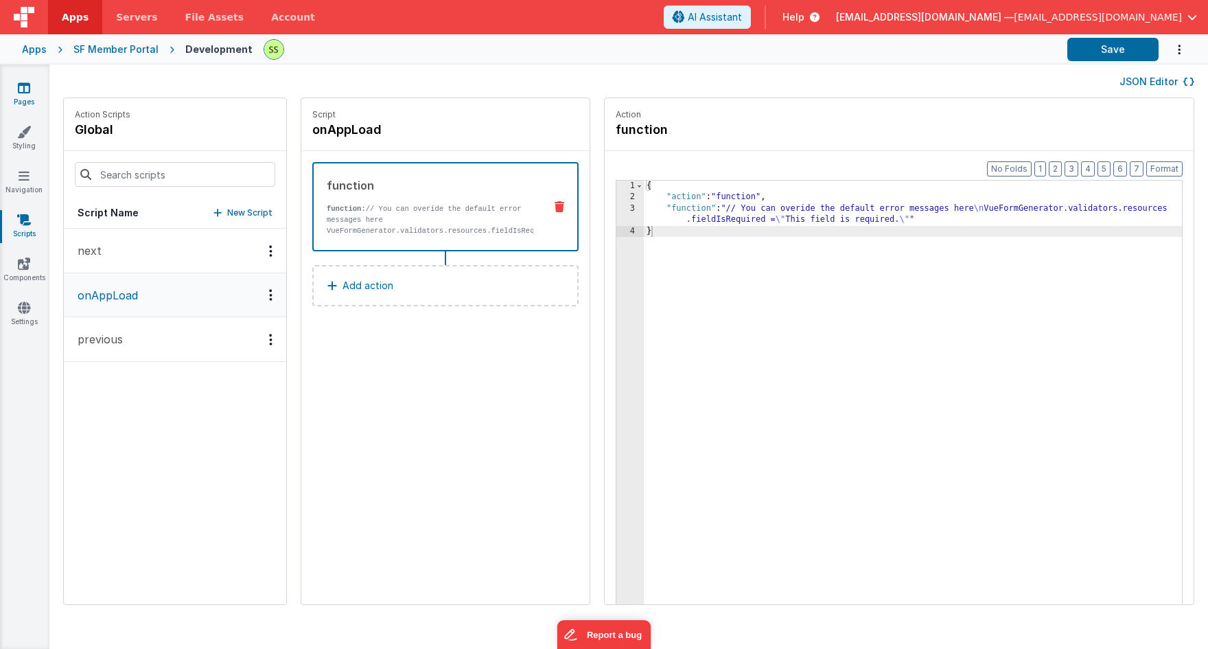
click at [25, 93] on icon at bounding box center [24, 88] width 12 height 14
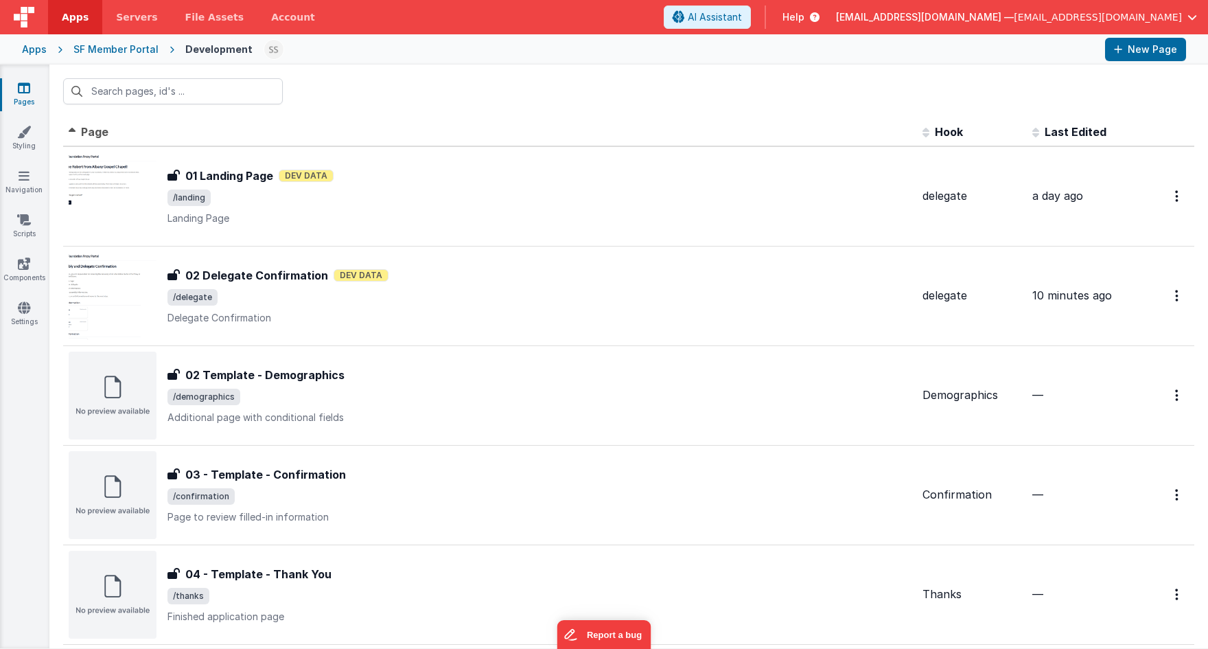
click at [804, 16] on span "Help" at bounding box center [793, 17] width 22 height 14
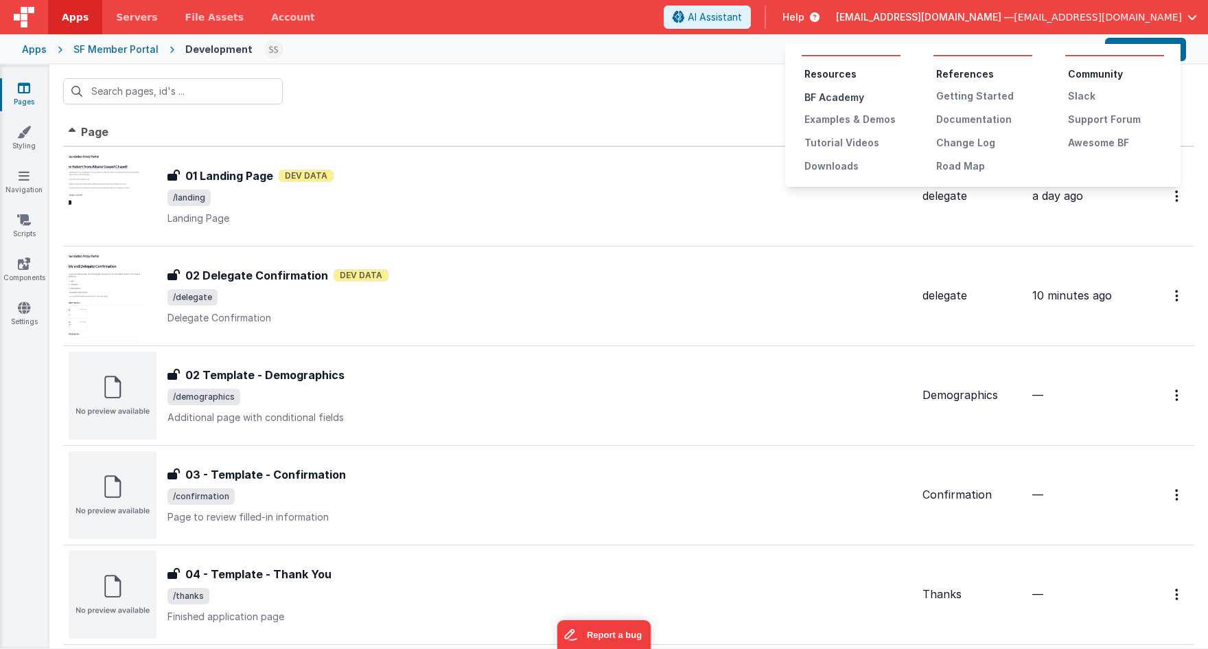
click at [840, 100] on div "BF Academy" at bounding box center [852, 98] width 96 height 14
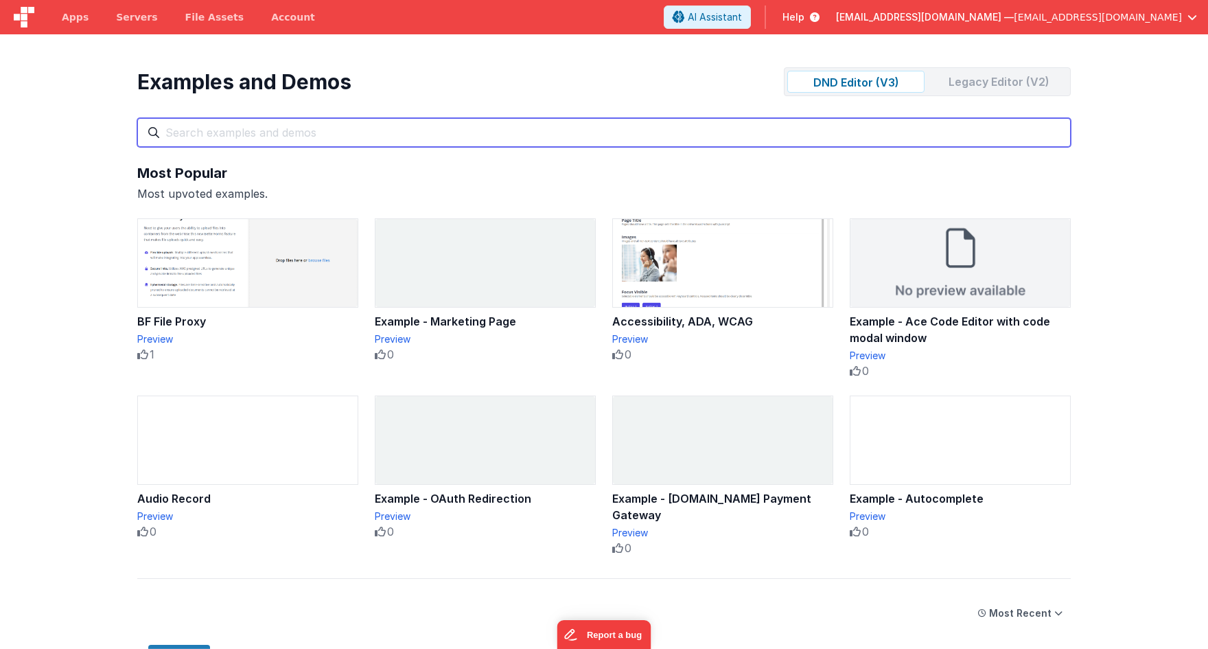
click at [328, 125] on input "text" at bounding box center [603, 132] width 933 height 29
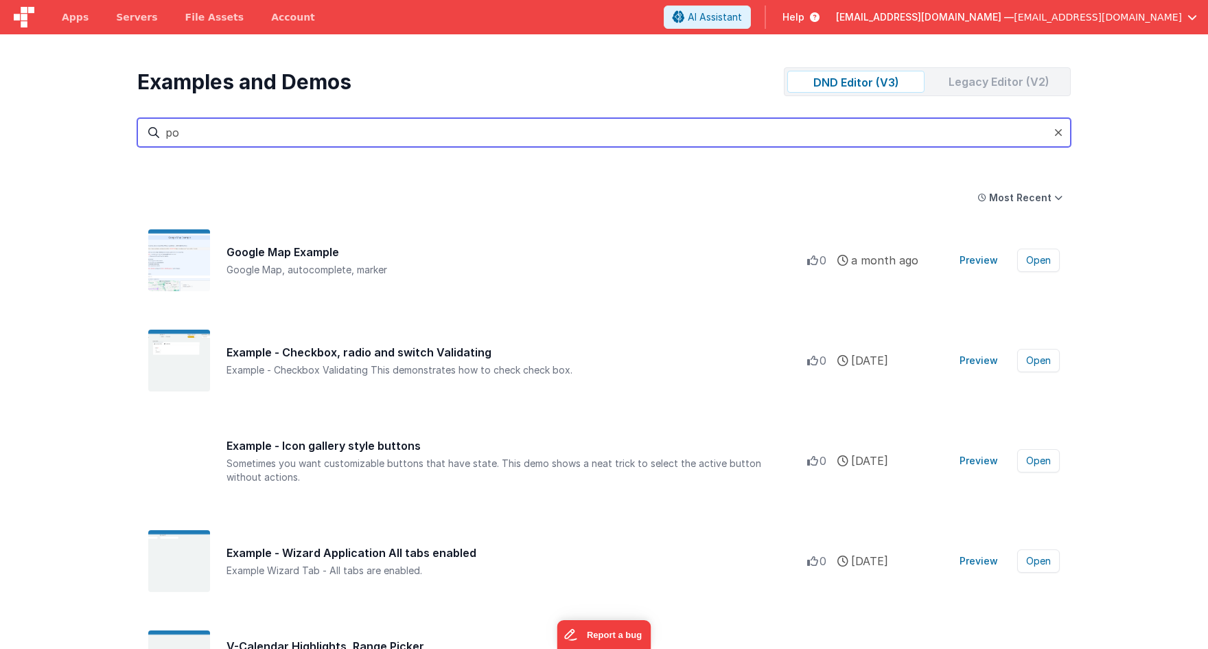
type input "p"
type input "s"
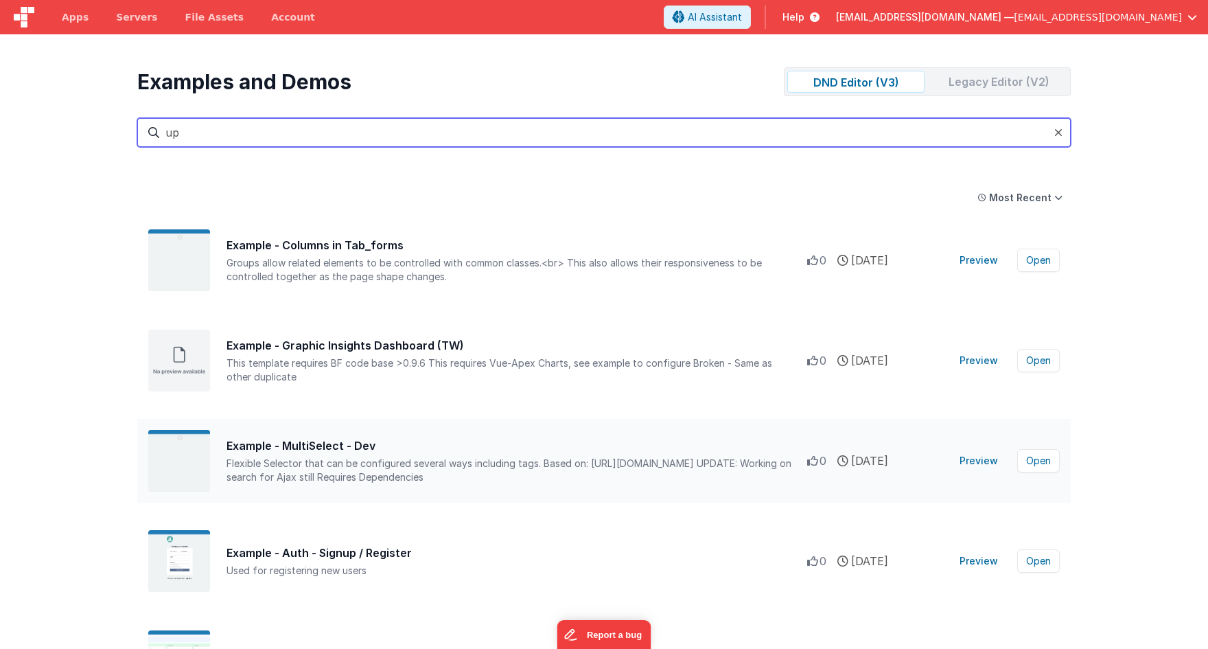
type input "u"
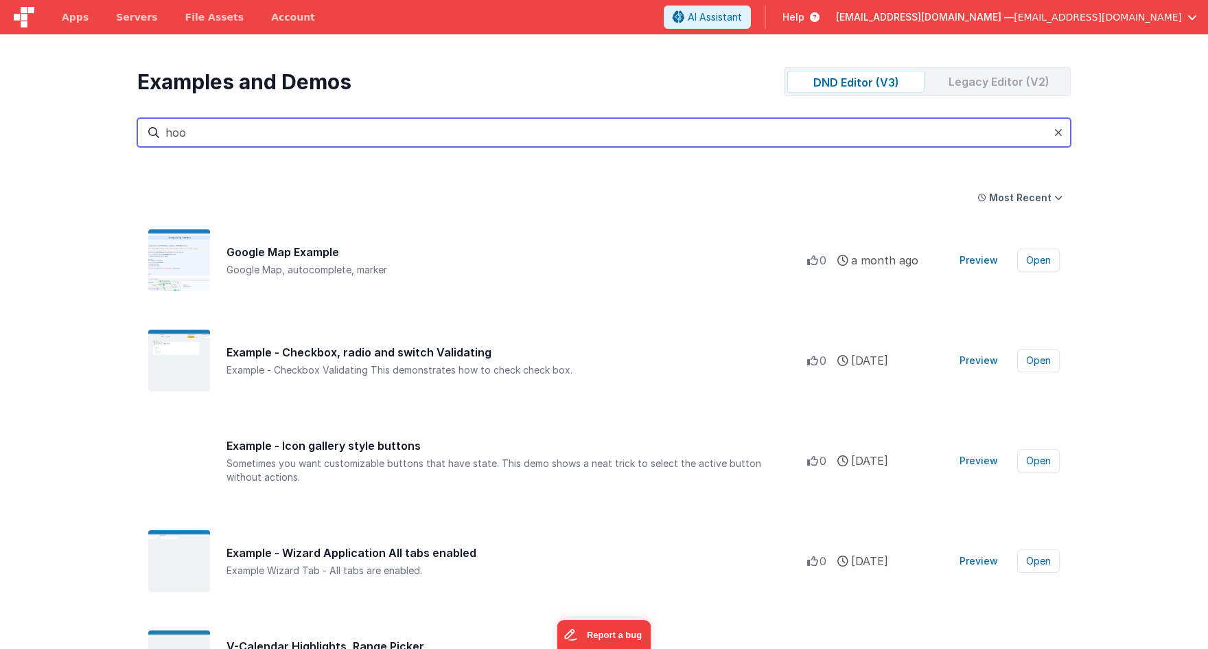
type input "hook"
